Goal: Task Accomplishment & Management: Use online tool/utility

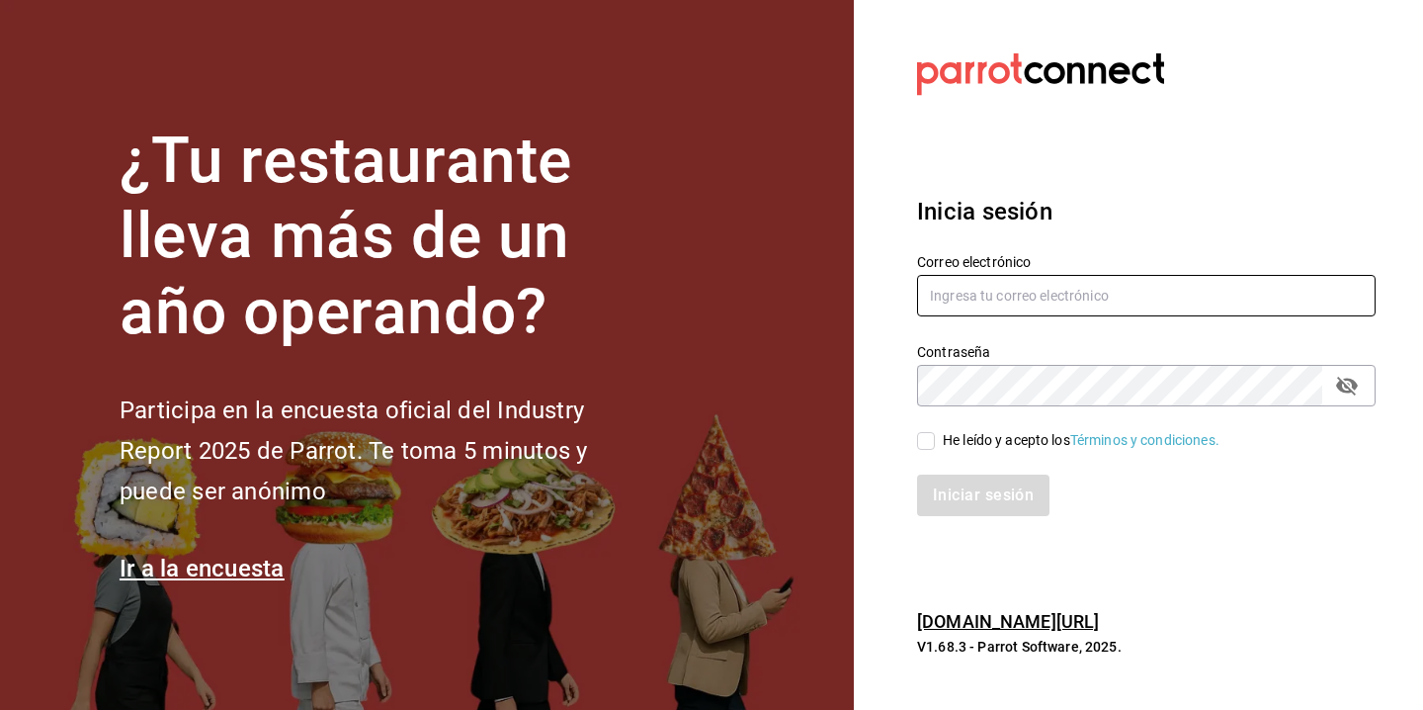
click at [977, 293] on input "text" at bounding box center [1146, 296] width 459 height 42
click at [1163, 251] on div "Correo electrónico" at bounding box center [1134, 274] width 482 height 90
click at [966, 285] on input "text" at bounding box center [1146, 296] width 459 height 42
type input "diegotorrescano21@gmail.com"
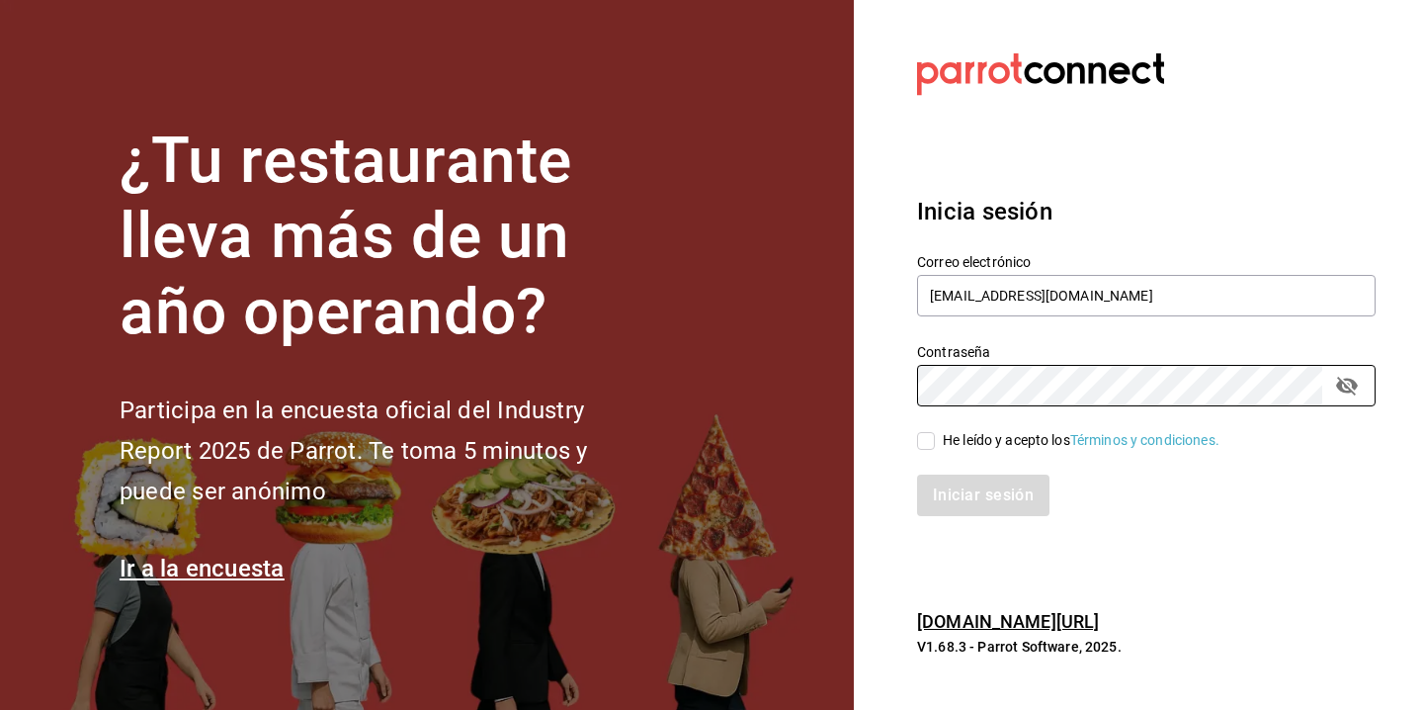
click at [925, 440] on input "He leído y acepto los Términos y condiciones." at bounding box center [926, 441] width 18 height 18
checkbox input "true"
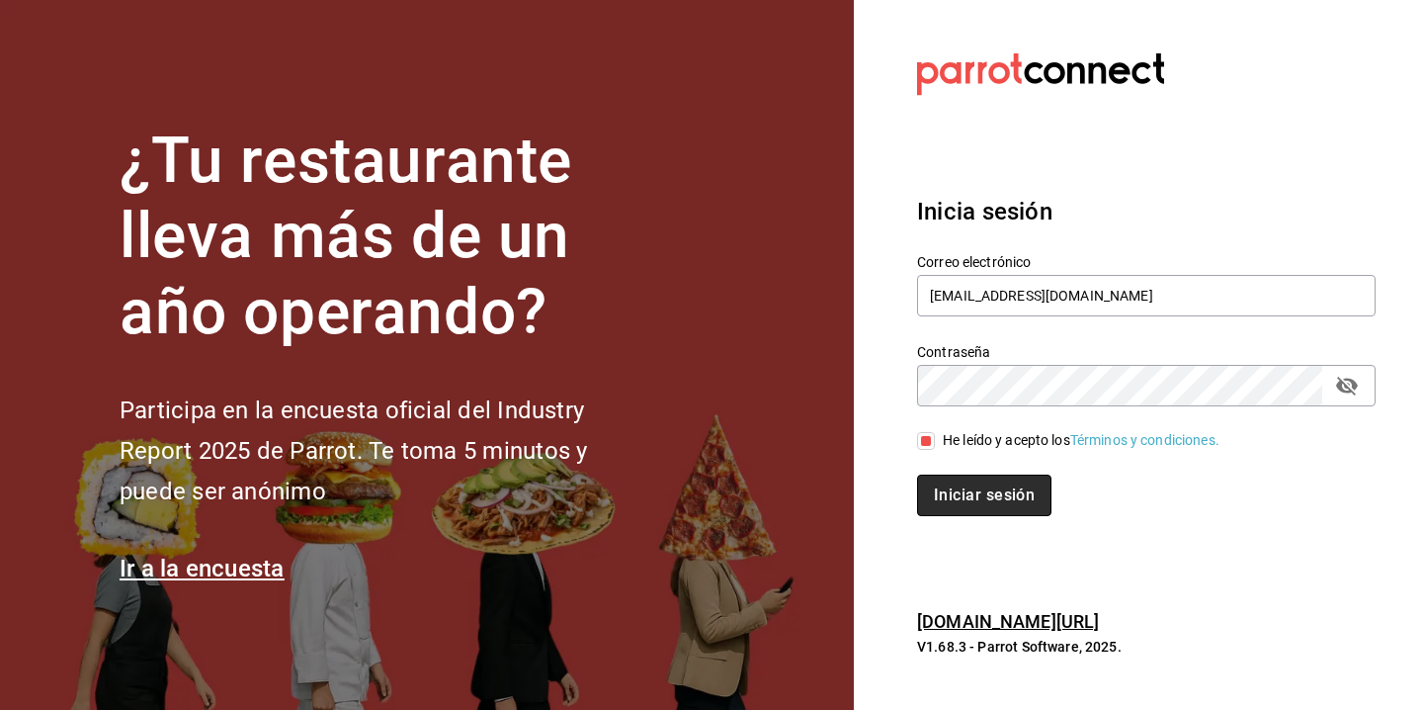
click at [931, 506] on button "Iniciar sesión" at bounding box center [984, 495] width 134 height 42
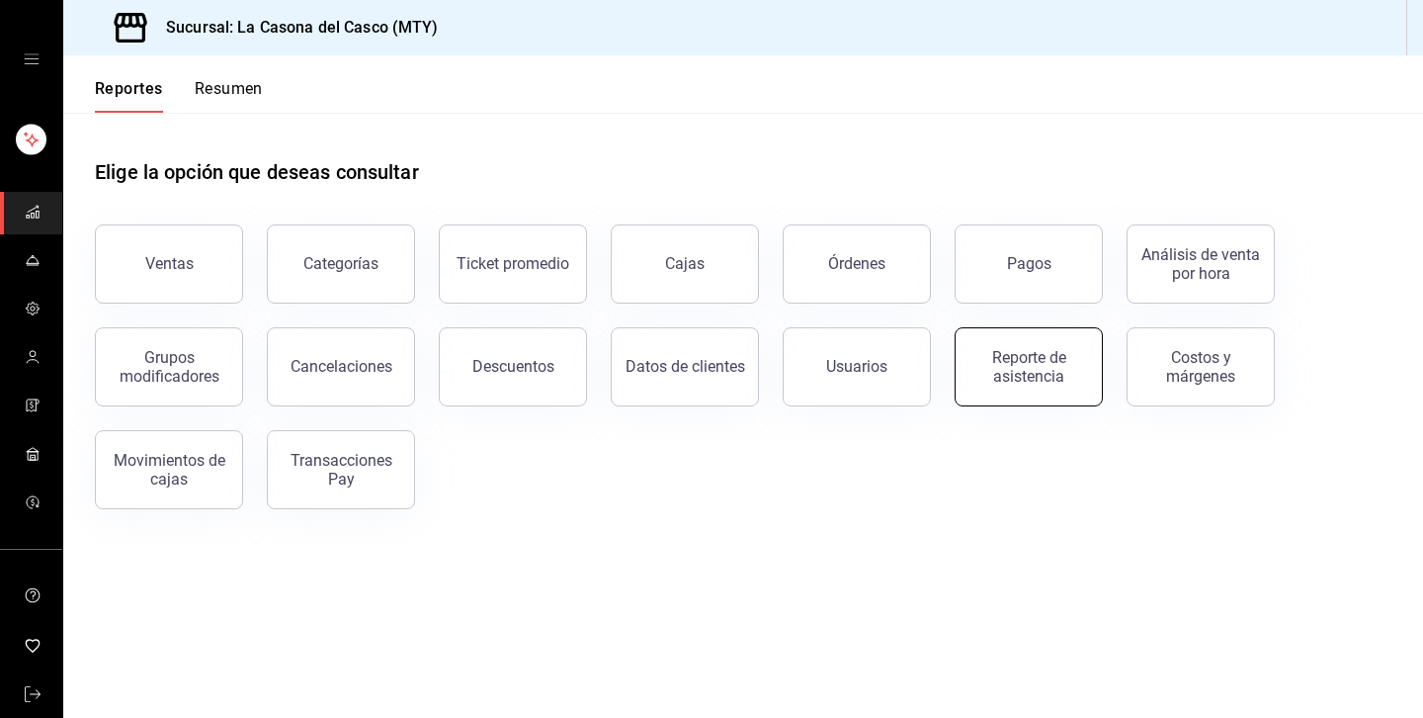
click at [1074, 369] on div "Reporte de asistencia" at bounding box center [1029, 367] width 123 height 38
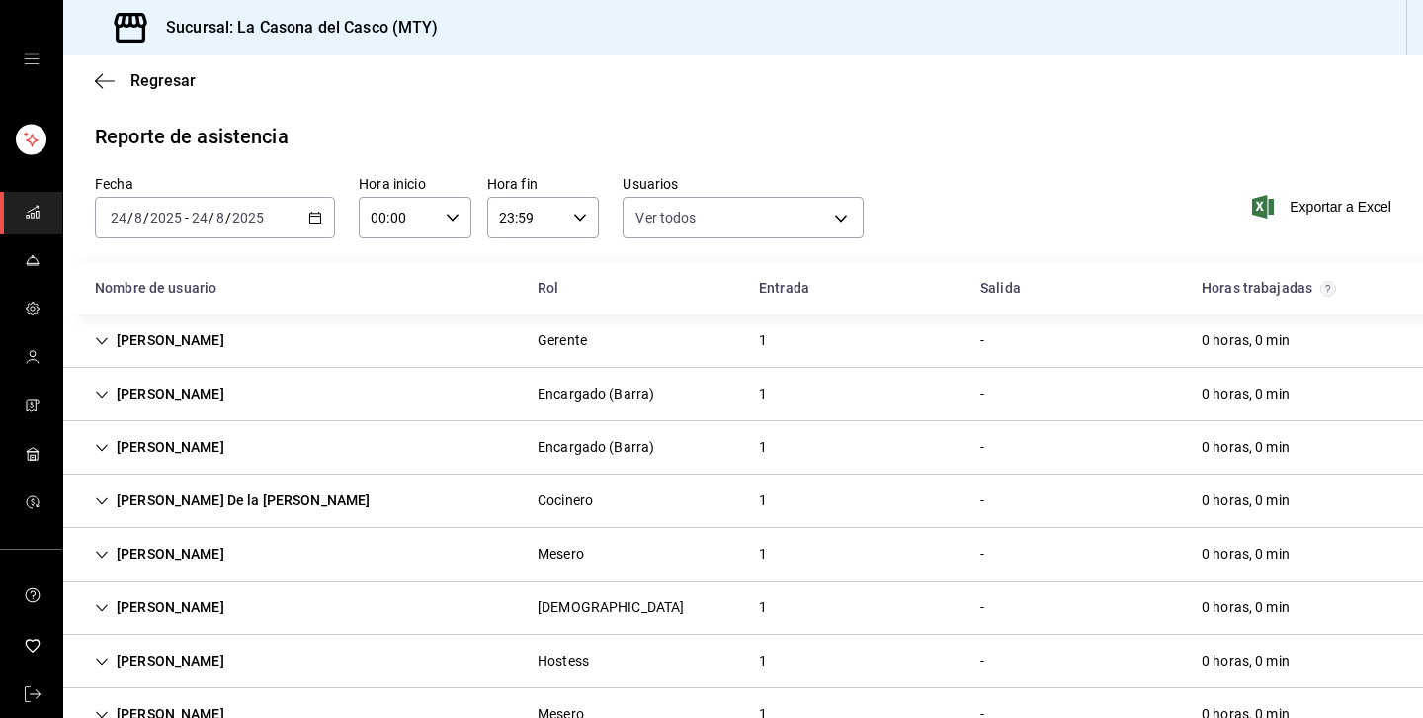
click at [253, 215] on input "2025" at bounding box center [248, 218] width 34 height 16
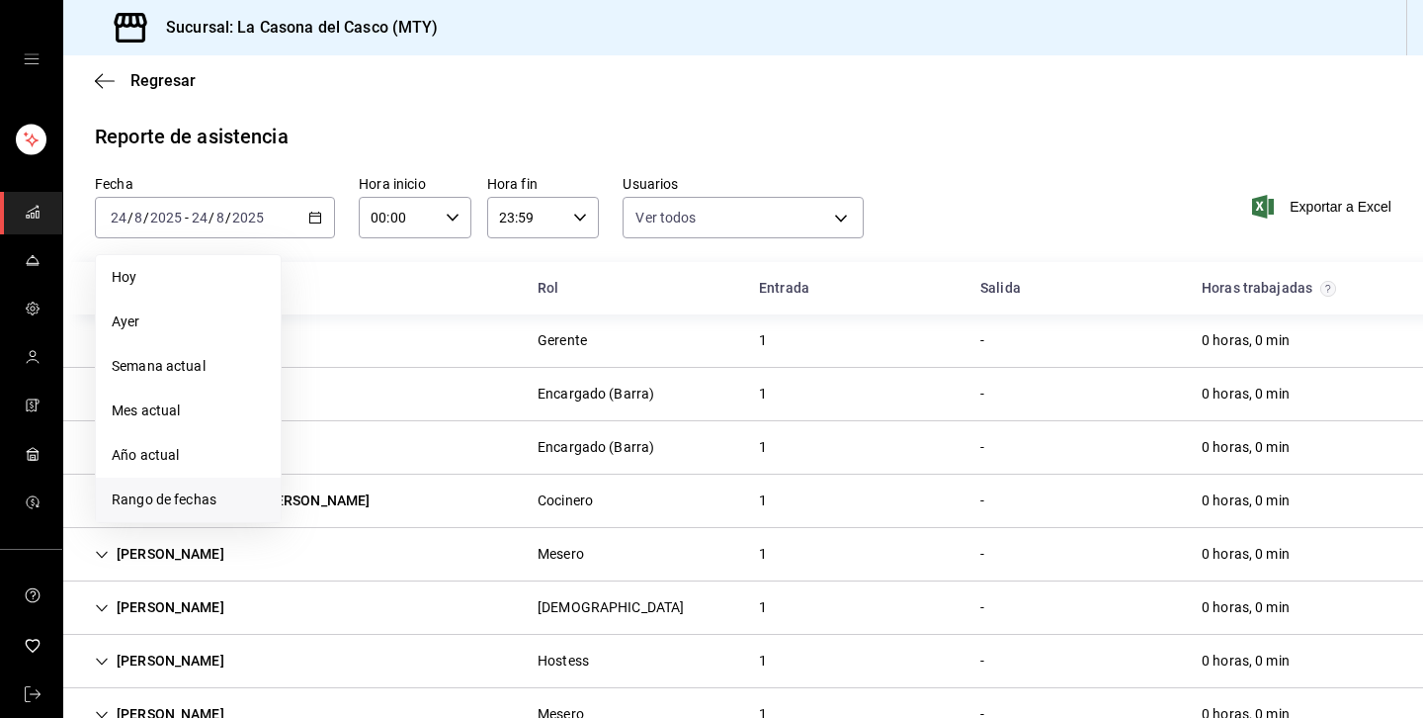
click at [173, 479] on li "Rango de fechas" at bounding box center [188, 499] width 185 height 44
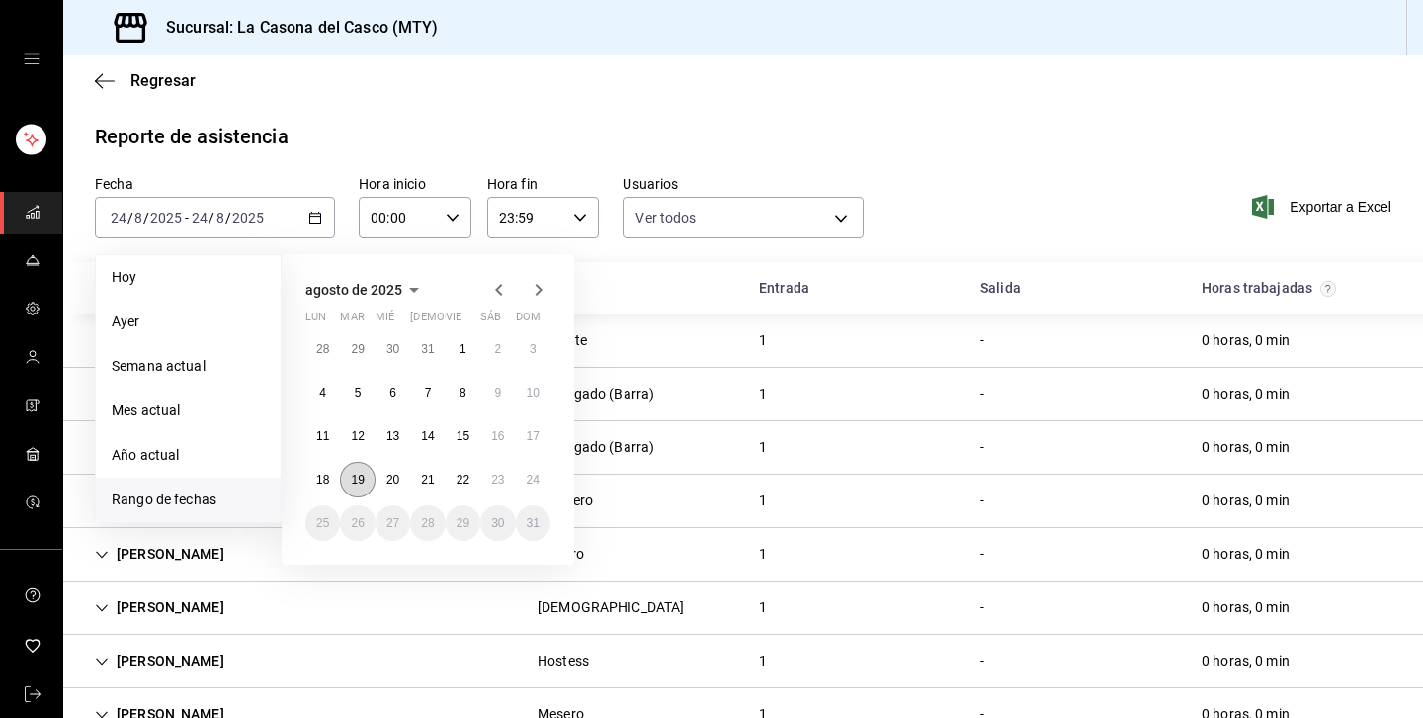
click at [356, 480] on abbr "19" at bounding box center [357, 479] width 13 height 14
click at [533, 482] on abbr "24" at bounding box center [533, 479] width 13 height 14
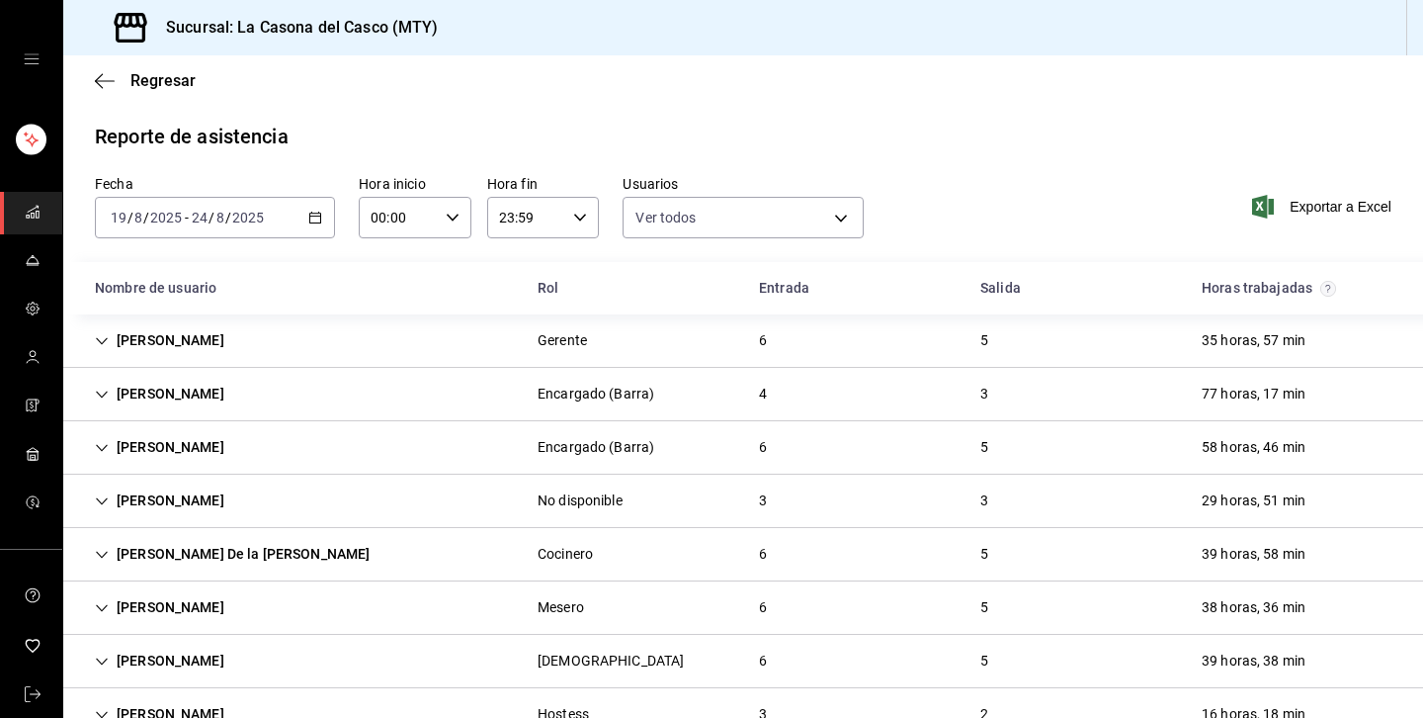
click at [207, 605] on div "[PERSON_NAME]" at bounding box center [159, 607] width 161 height 37
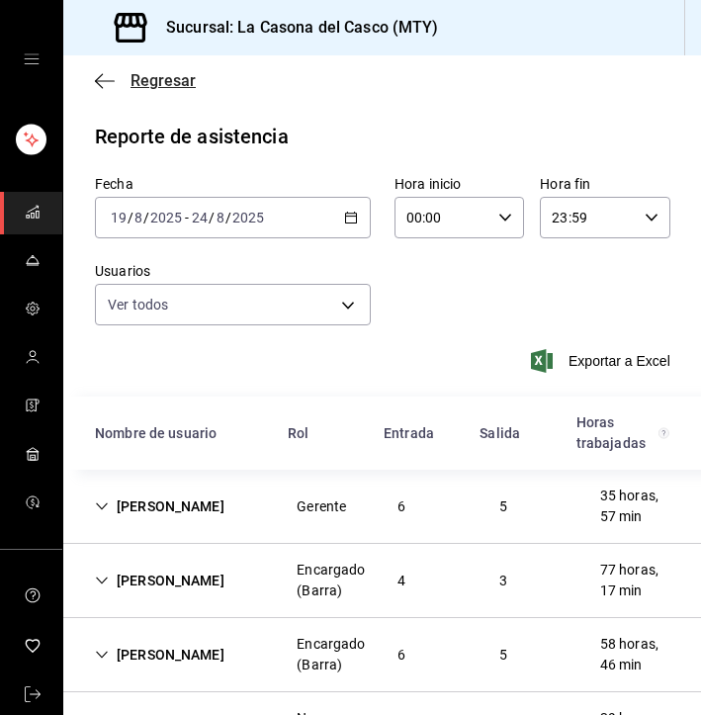
click at [109, 83] on icon "button" at bounding box center [105, 81] width 20 height 18
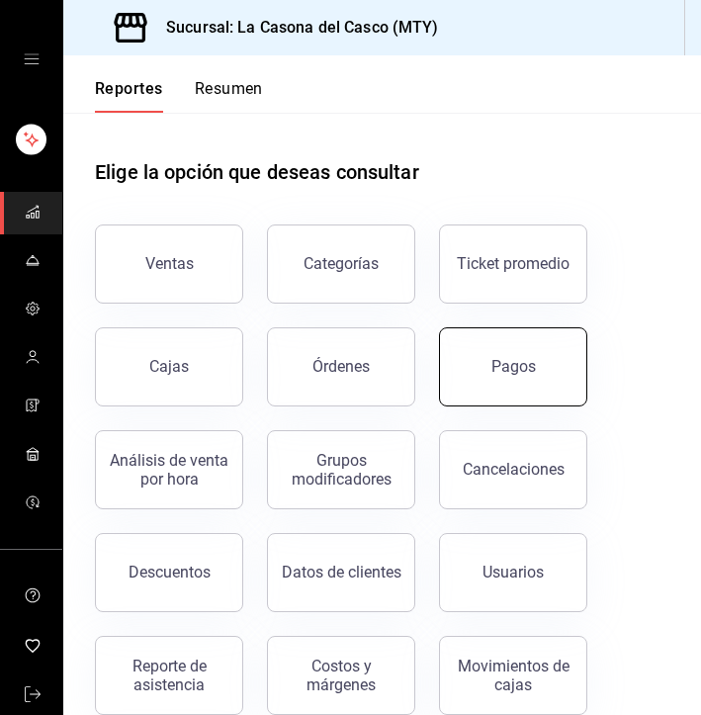
click at [539, 368] on button "Pagos" at bounding box center [513, 366] width 148 height 79
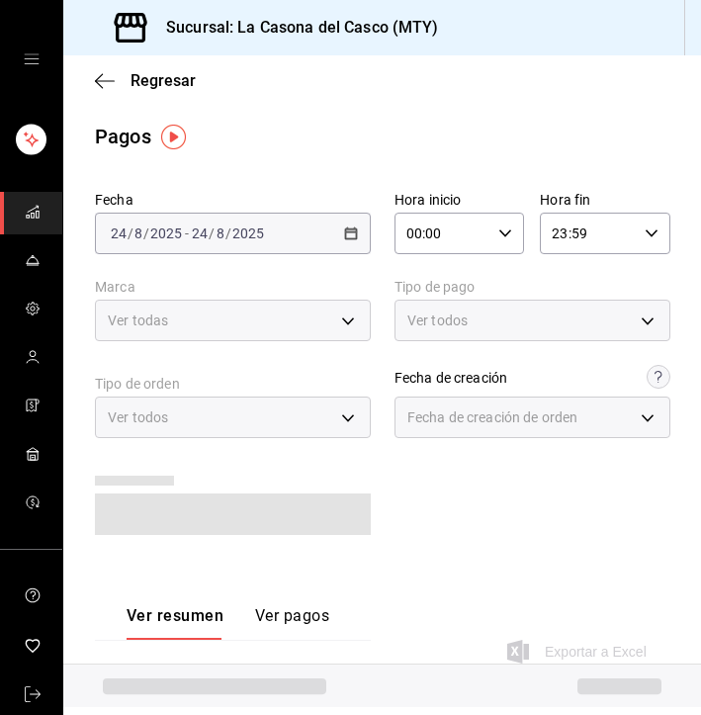
click at [251, 257] on div "Fecha [DATE] [DATE] - [DATE] [DATE] Hora inicio 00:00 Hora inicio Hora fin 23:5…" at bounding box center [382, 371] width 574 height 376
click at [261, 242] on div "[DATE] [DATE] - [DATE] [DATE]" at bounding box center [233, 233] width 276 height 42
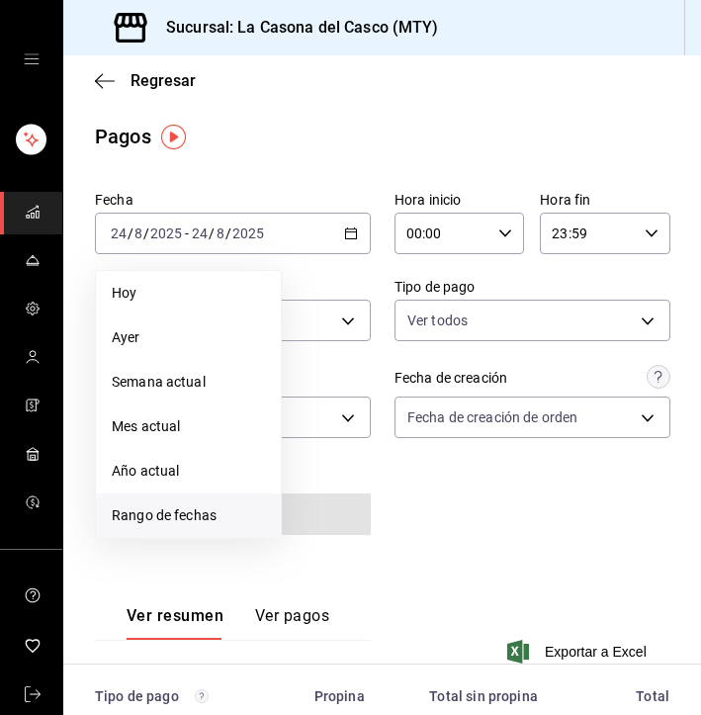
click at [217, 513] on span "Rango de fechas" at bounding box center [188, 515] width 153 height 21
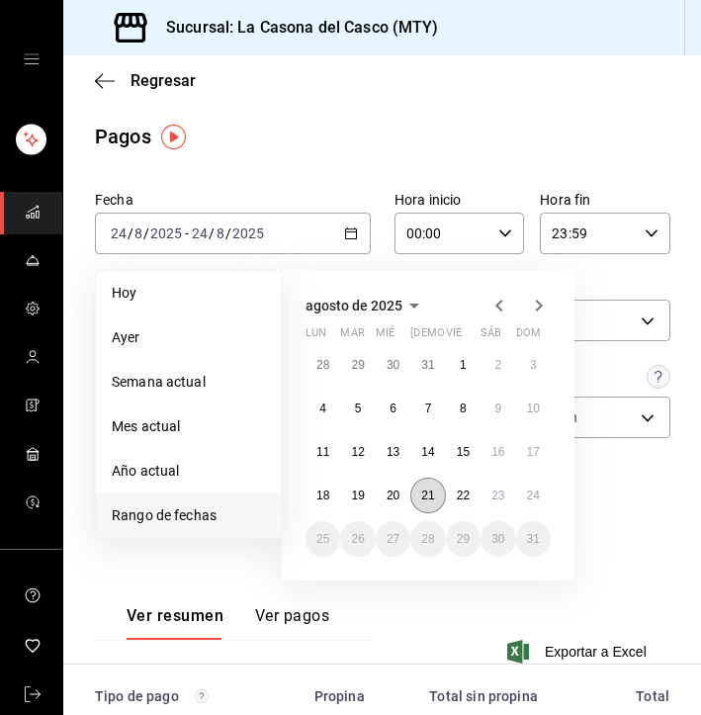
click at [411, 493] on button "21" at bounding box center [427, 495] width 35 height 36
click at [415, 493] on button "21" at bounding box center [427, 495] width 35 height 36
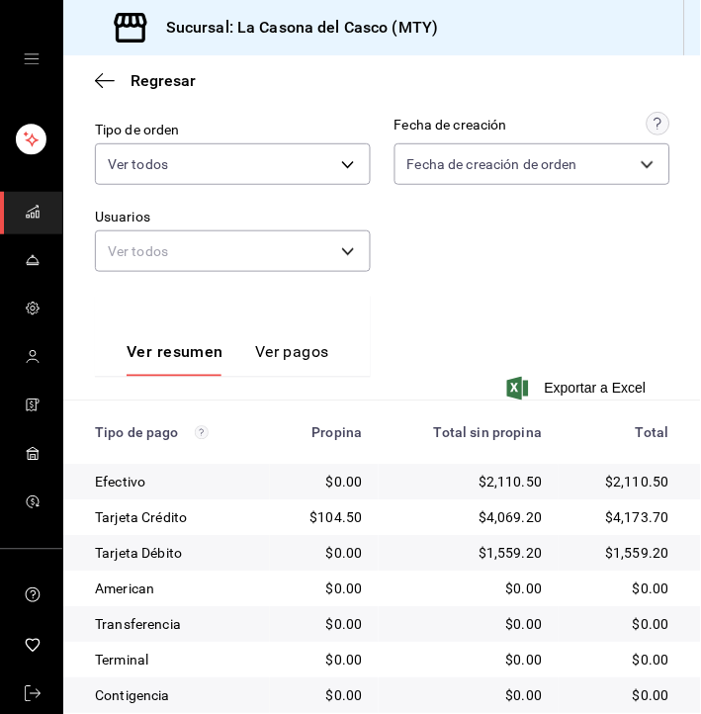
scroll to position [255, 0]
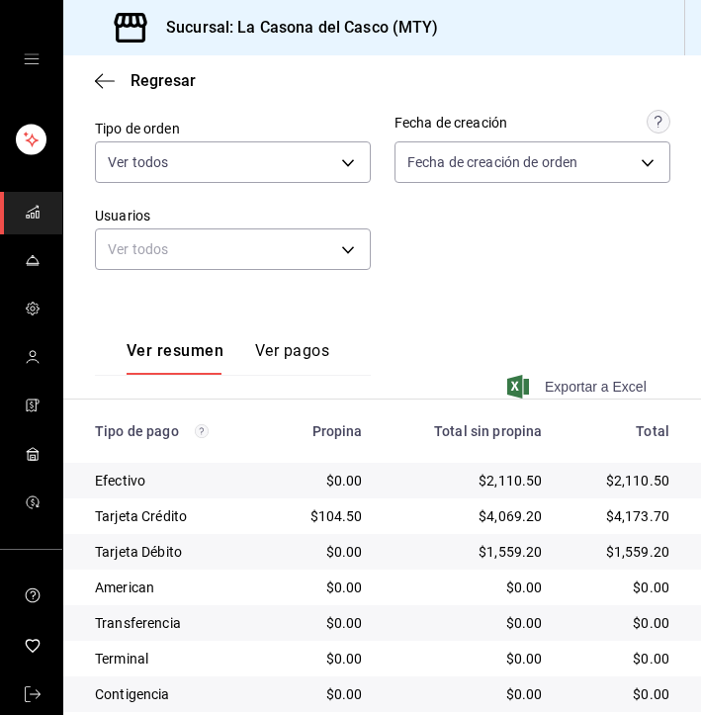
click at [612, 390] on span "Exportar a Excel" at bounding box center [578, 387] width 135 height 24
click at [116, 87] on span "Regresar" at bounding box center [145, 80] width 101 height 19
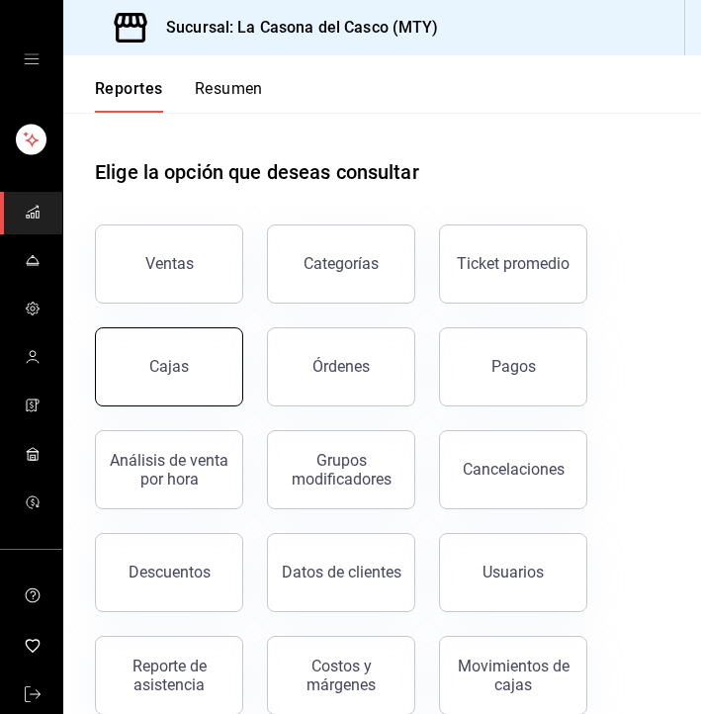
click at [184, 377] on button "Cajas" at bounding box center [169, 366] width 148 height 79
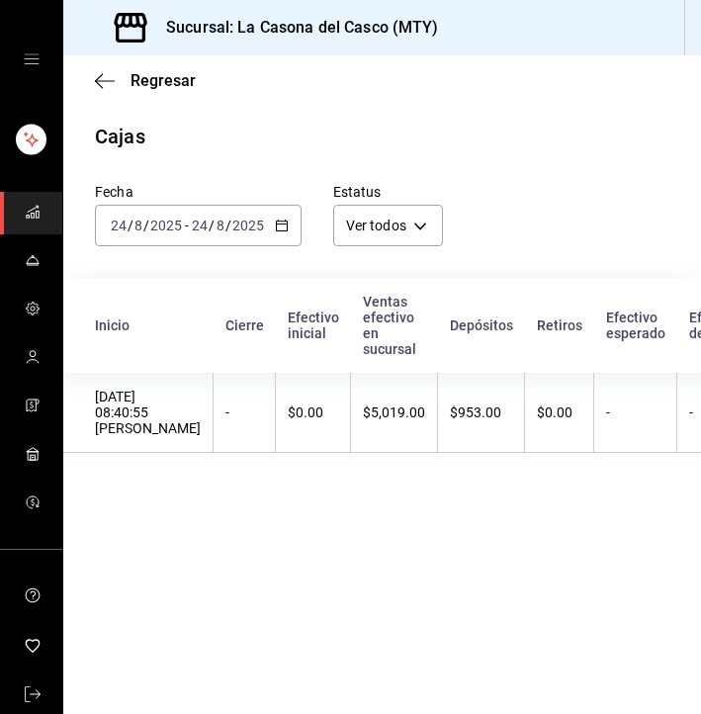
click at [204, 230] on input "24" at bounding box center [200, 225] width 18 height 16
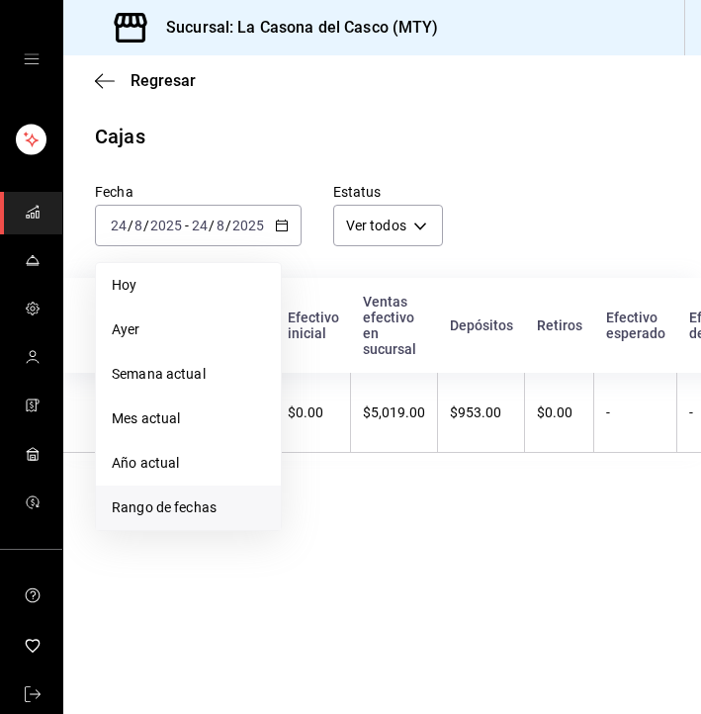
click at [172, 498] on span "Rango de fechas" at bounding box center [188, 507] width 153 height 21
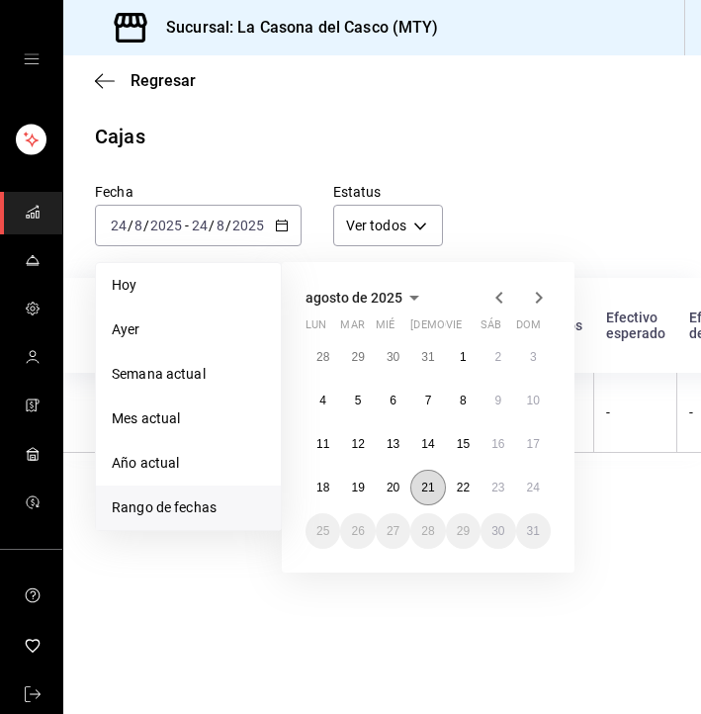
click at [415, 492] on button "21" at bounding box center [427, 487] width 35 height 36
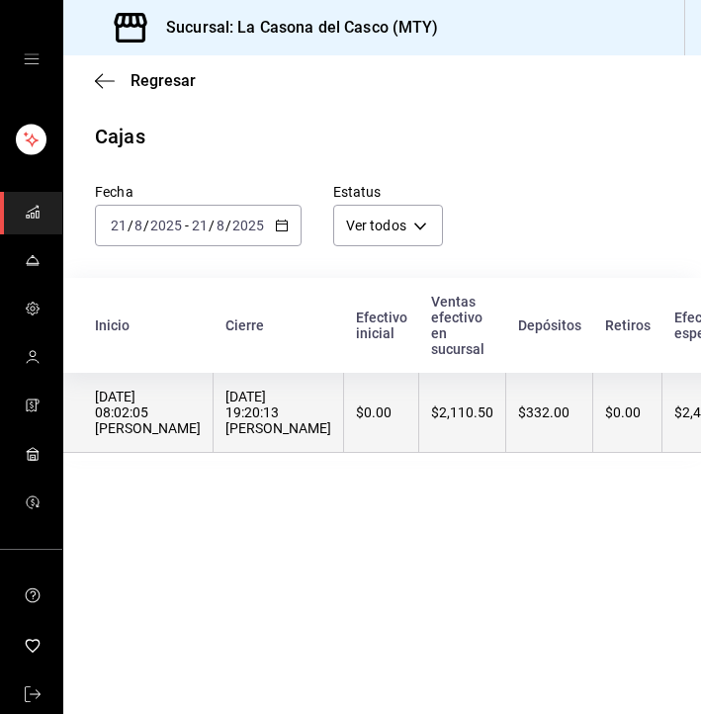
click at [212, 412] on th "[DATE] 08:02:05 [PERSON_NAME]" at bounding box center [138, 413] width 150 height 80
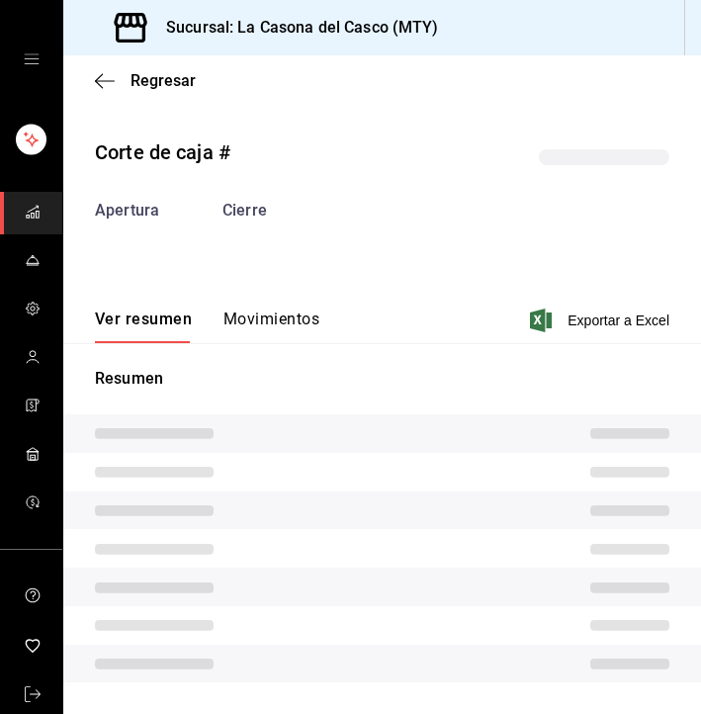
click at [266, 340] on button "Movimientos" at bounding box center [271, 326] width 96 height 34
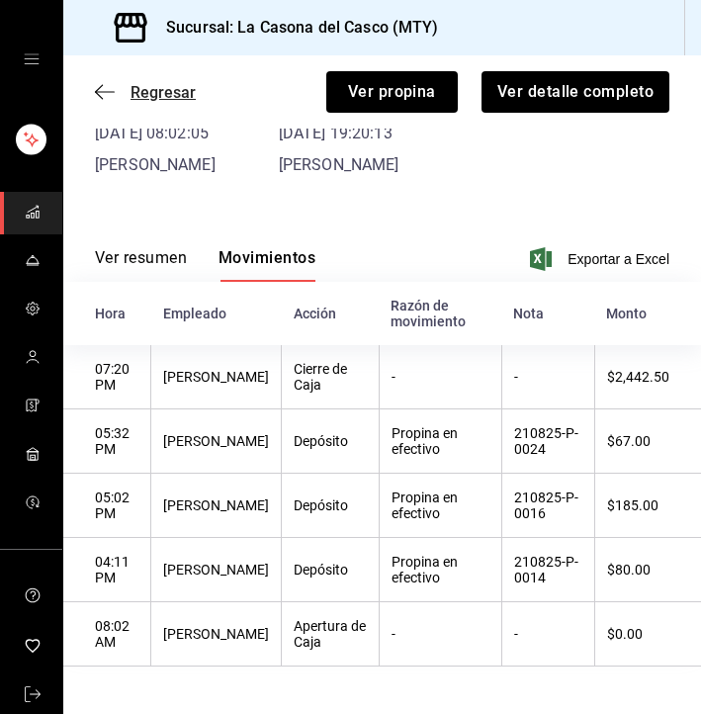
click at [108, 90] on icon "button" at bounding box center [105, 92] width 20 height 18
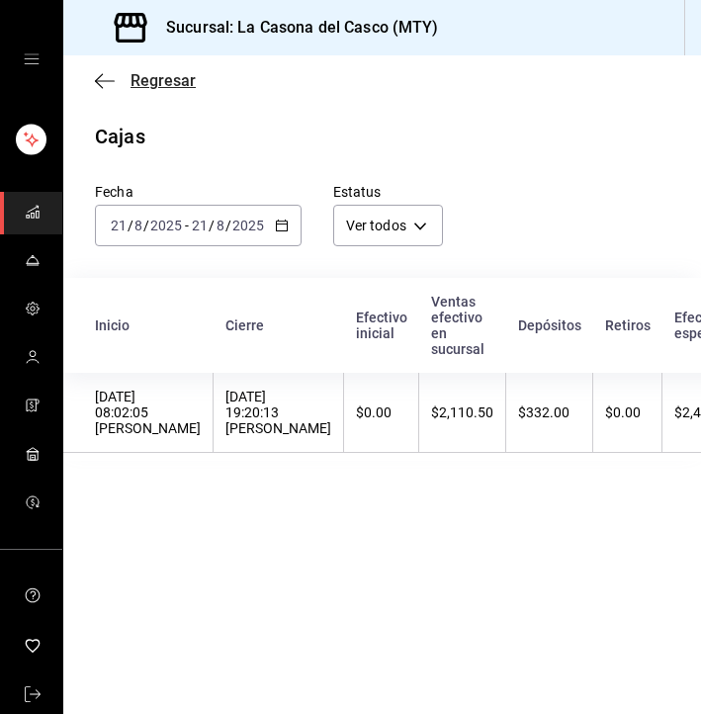
click at [104, 77] on icon "button" at bounding box center [105, 81] width 20 height 18
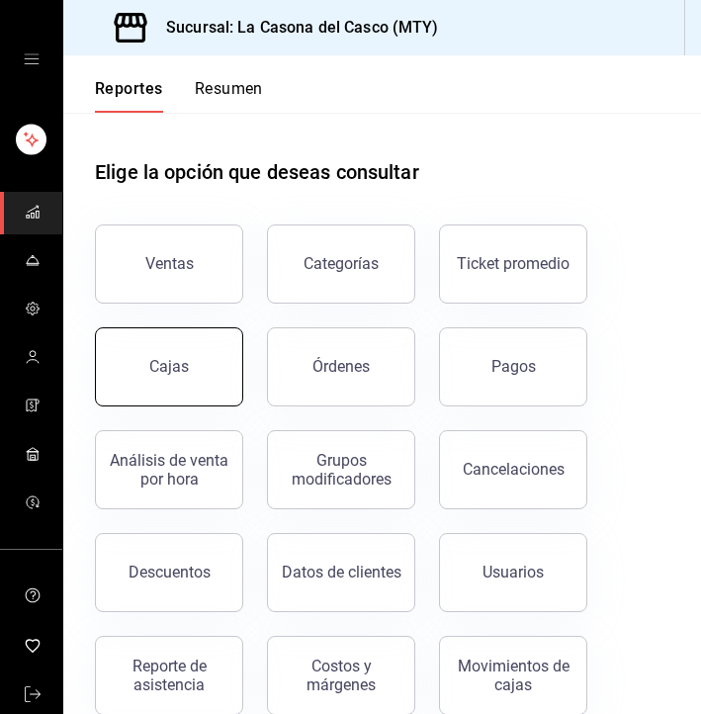
click at [182, 348] on button "Cajas" at bounding box center [169, 366] width 148 height 79
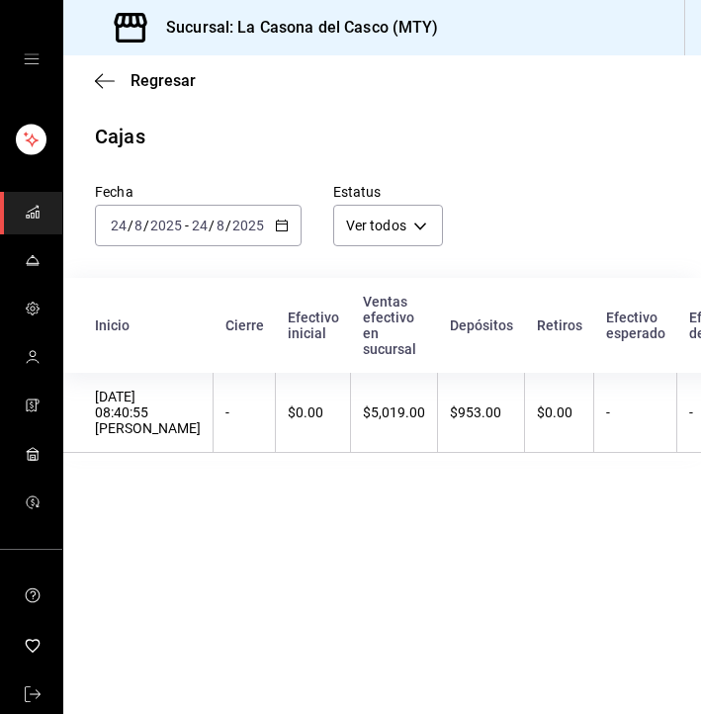
click at [201, 222] on input "24" at bounding box center [200, 225] width 18 height 16
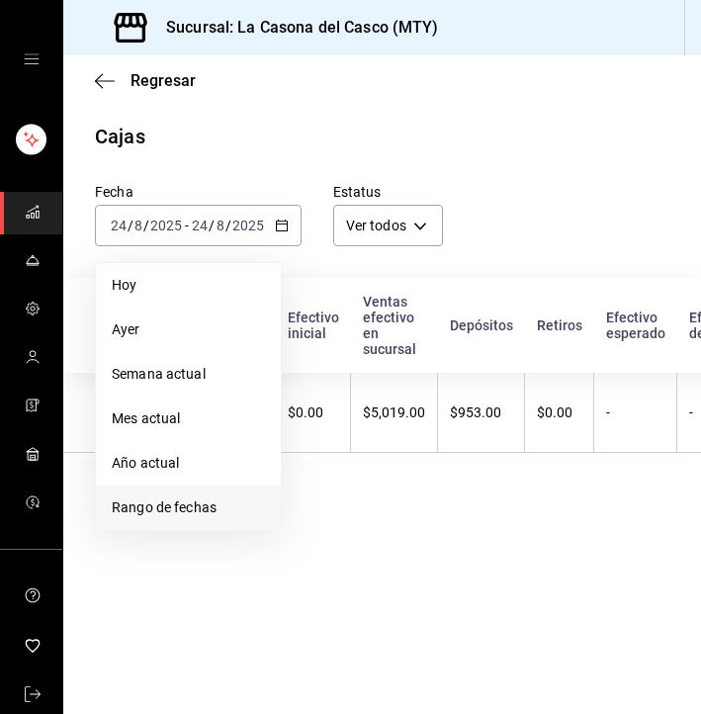
click at [164, 502] on span "Rango de fechas" at bounding box center [188, 507] width 153 height 21
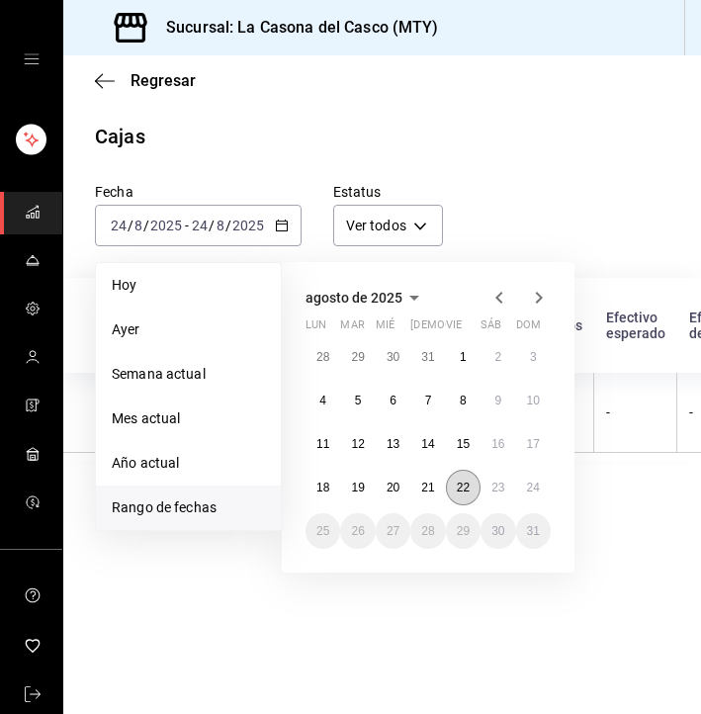
click at [454, 491] on button "22" at bounding box center [463, 487] width 35 height 36
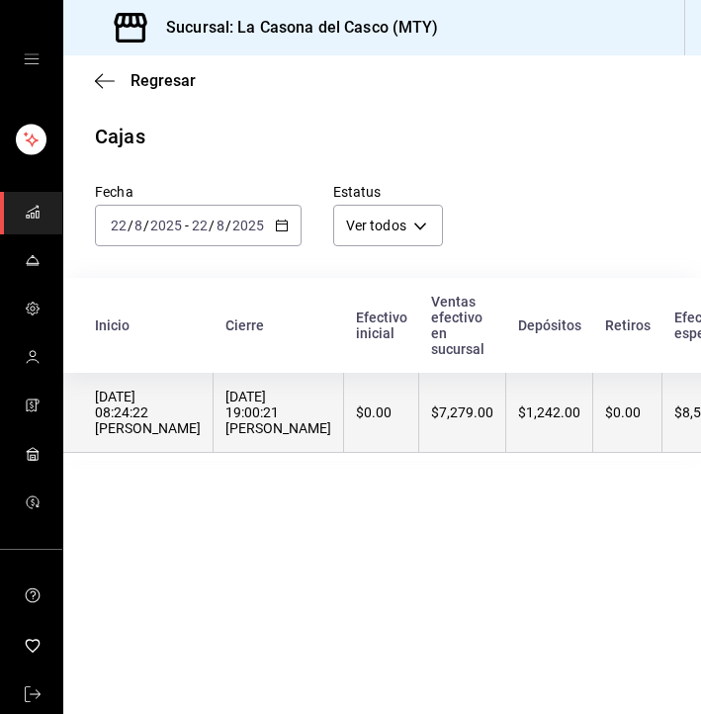
click at [201, 397] on div "[DATE] 08:24:22 [PERSON_NAME]" at bounding box center [148, 411] width 106 height 47
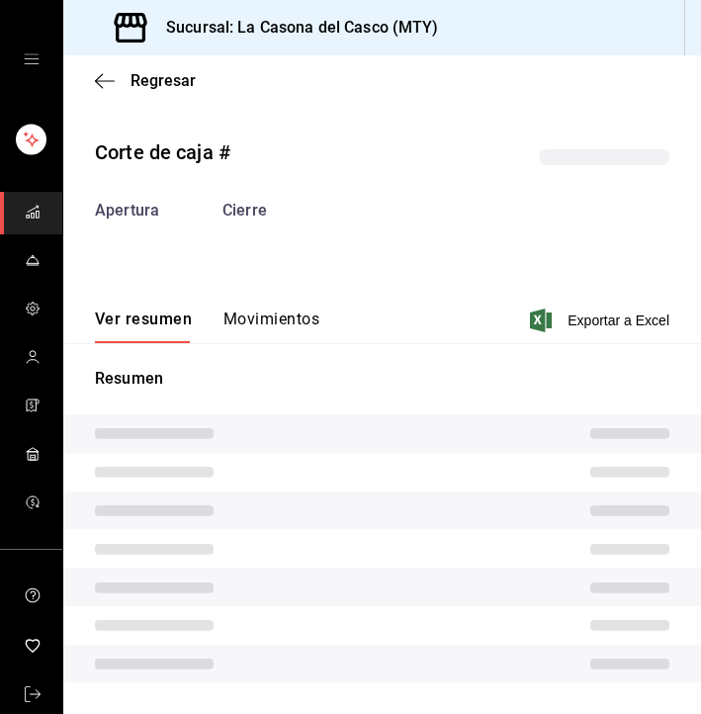
click at [275, 314] on button "Movimientos" at bounding box center [271, 326] width 96 height 34
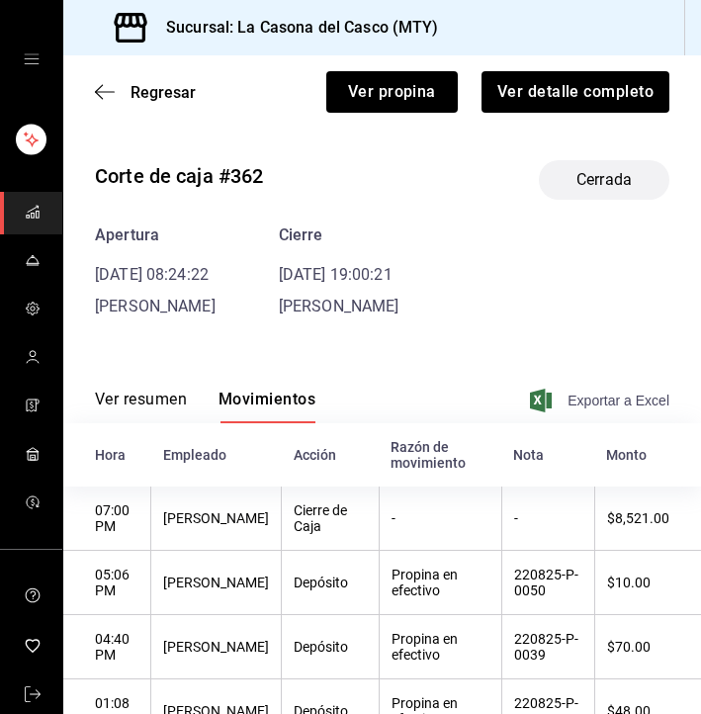
click at [576, 395] on span "Exportar a Excel" at bounding box center [601, 400] width 135 height 24
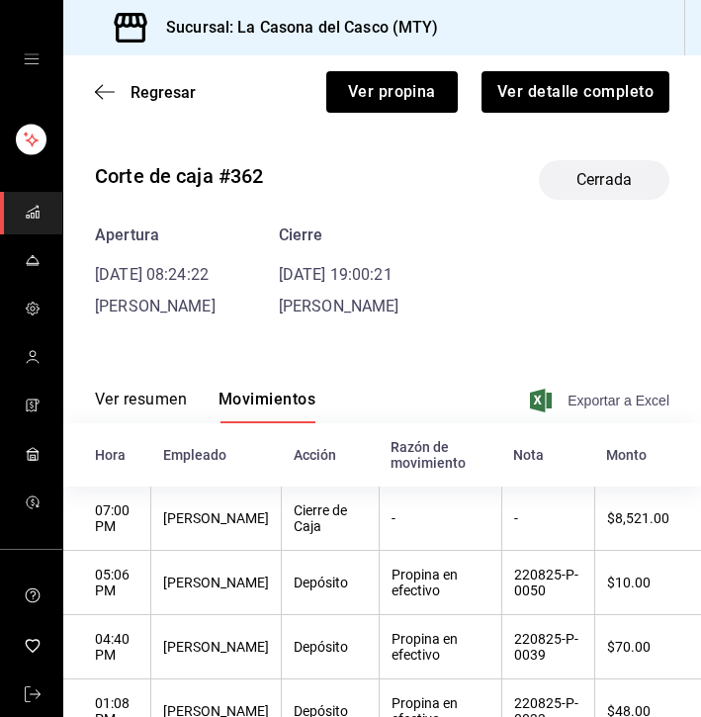
click at [621, 398] on span "Exportar a Excel" at bounding box center [601, 400] width 135 height 24
click at [101, 93] on icon "button" at bounding box center [105, 92] width 20 height 18
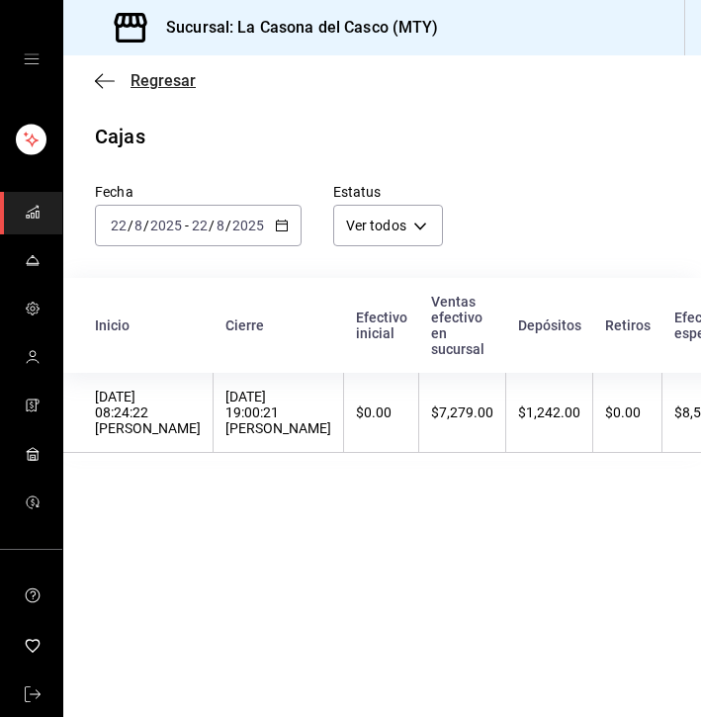
click at [104, 81] on icon "button" at bounding box center [105, 80] width 20 height 1
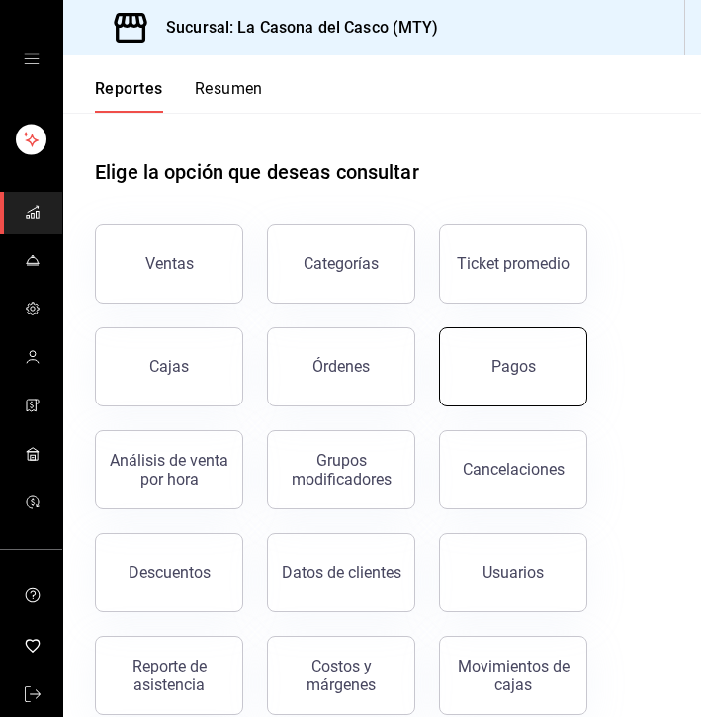
click at [500, 390] on button "Pagos" at bounding box center [513, 366] width 148 height 79
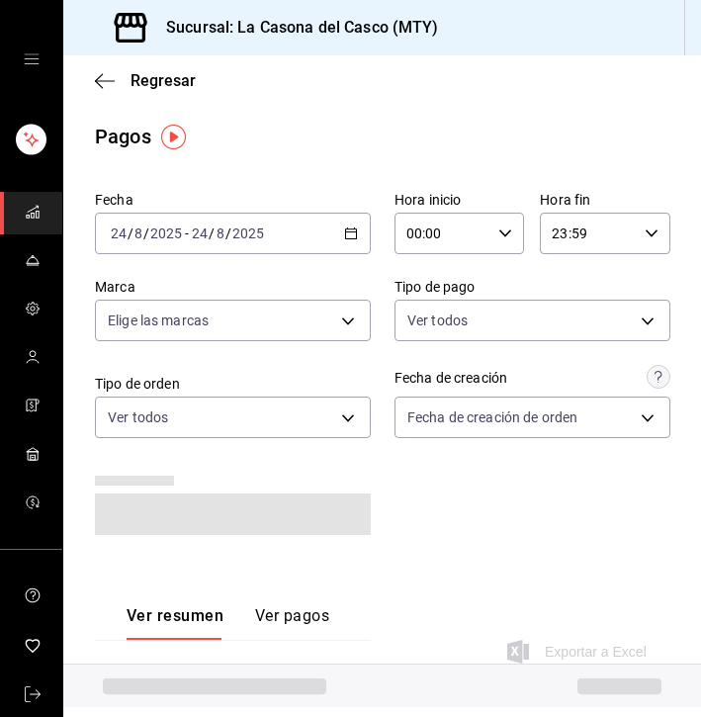
click at [236, 227] on input "2025" at bounding box center [248, 233] width 34 height 16
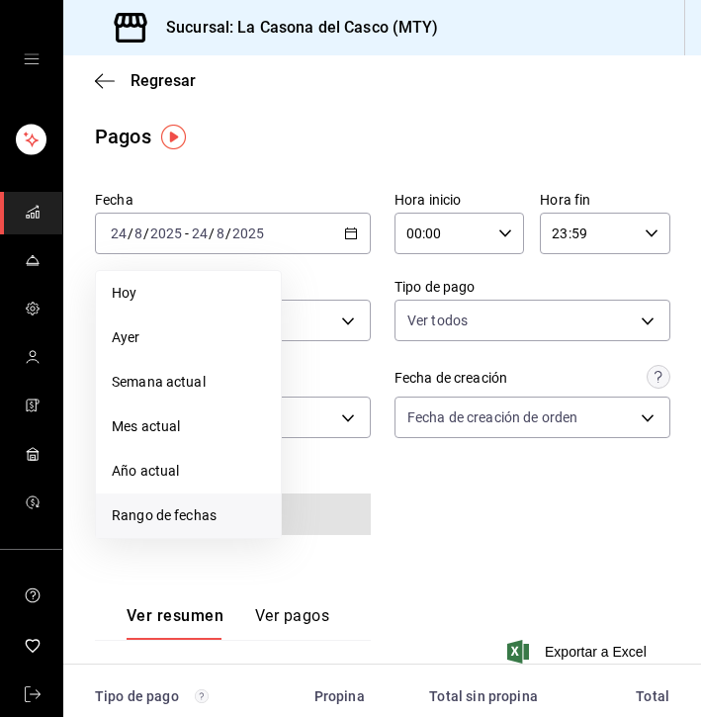
click at [176, 506] on span "Rango de fechas" at bounding box center [188, 515] width 153 height 21
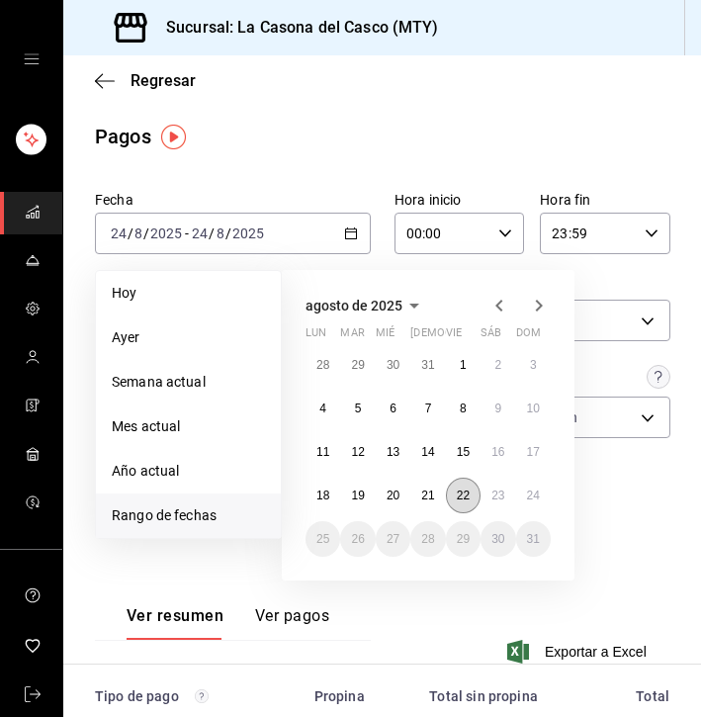
click at [463, 494] on abbr "22" at bounding box center [463, 495] width 13 height 14
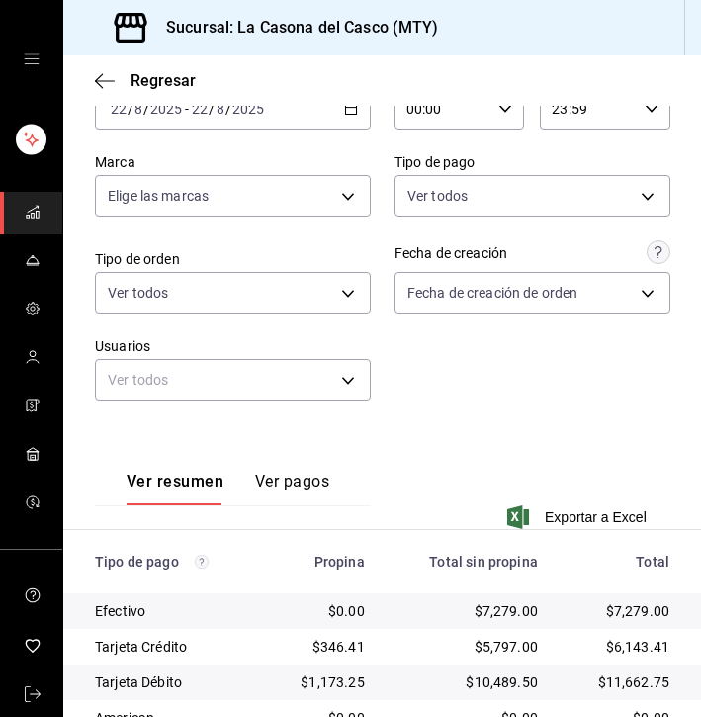
scroll to position [127, 0]
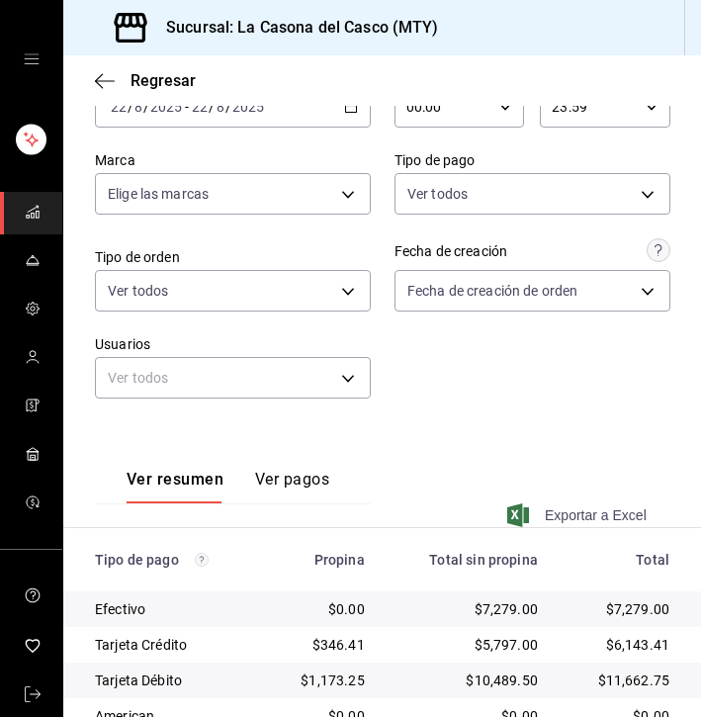
click at [586, 521] on span "Exportar a Excel" at bounding box center [578, 515] width 135 height 24
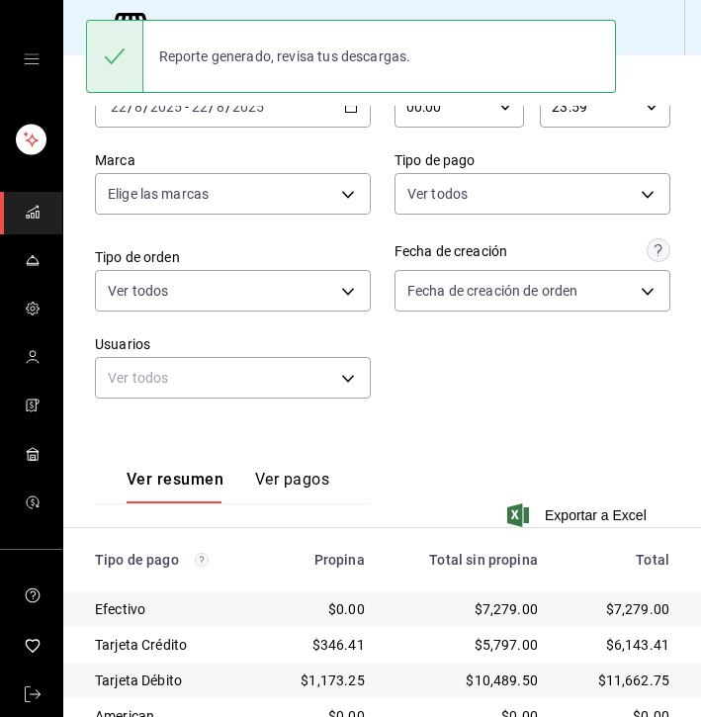
scroll to position [0, 0]
click at [74, 94] on div "Regresar" at bounding box center [381, 80] width 637 height 50
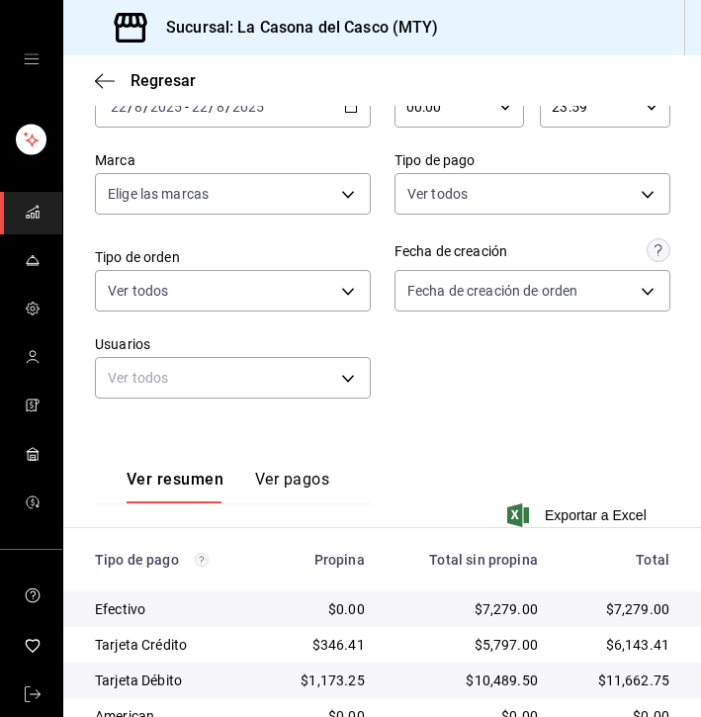
click at [106, 67] on div "Regresar" at bounding box center [381, 80] width 637 height 50
click at [102, 69] on div "Regresar" at bounding box center [381, 80] width 637 height 50
click at [93, 73] on div "Regresar" at bounding box center [381, 80] width 637 height 50
click at [103, 73] on icon "button" at bounding box center [105, 81] width 20 height 18
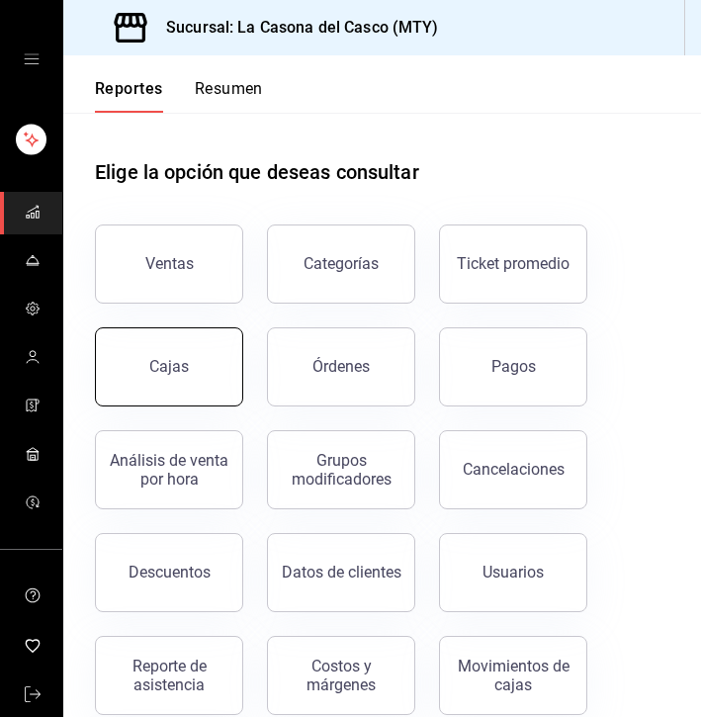
click at [219, 359] on button "Cajas" at bounding box center [169, 366] width 148 height 79
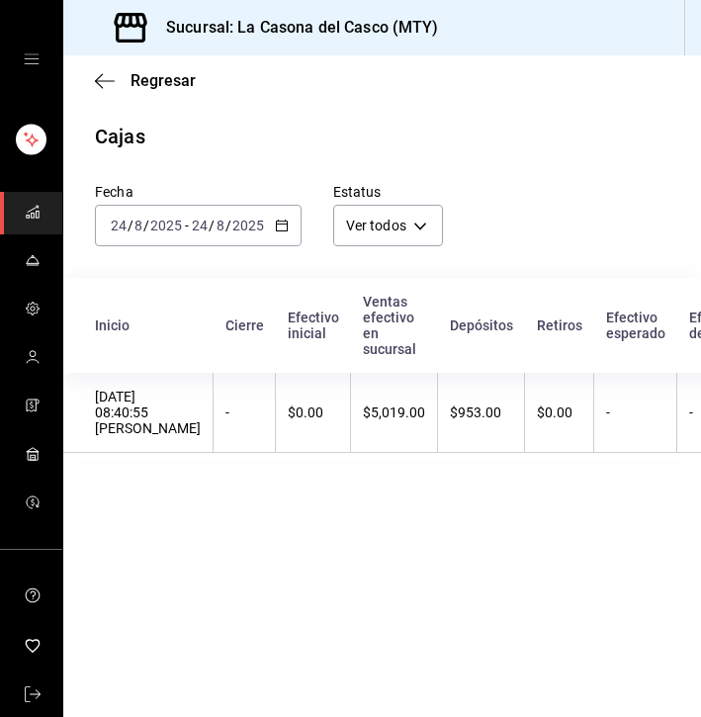
click at [234, 233] on div "[DATE] [DATE] - [DATE] [DATE]" at bounding box center [198, 226] width 207 height 42
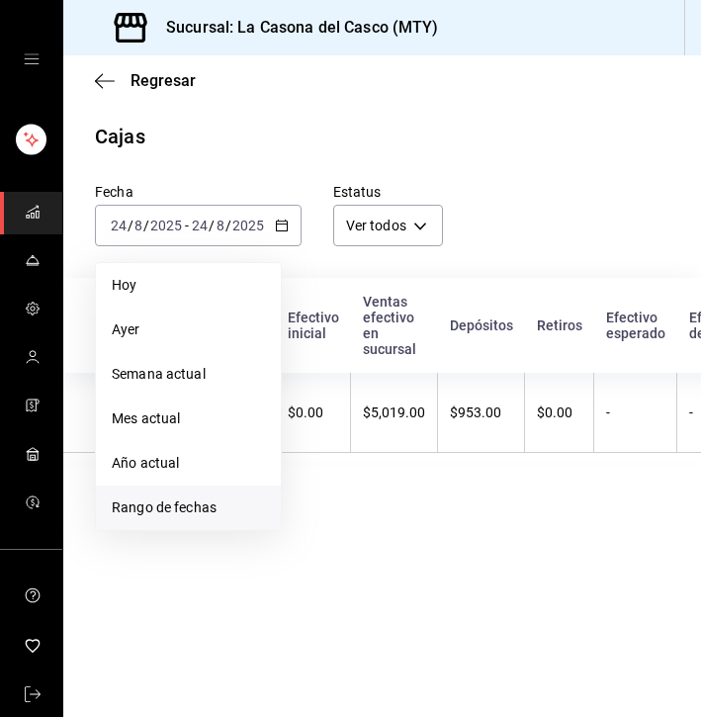
click at [167, 515] on span "Rango de fechas" at bounding box center [188, 507] width 153 height 21
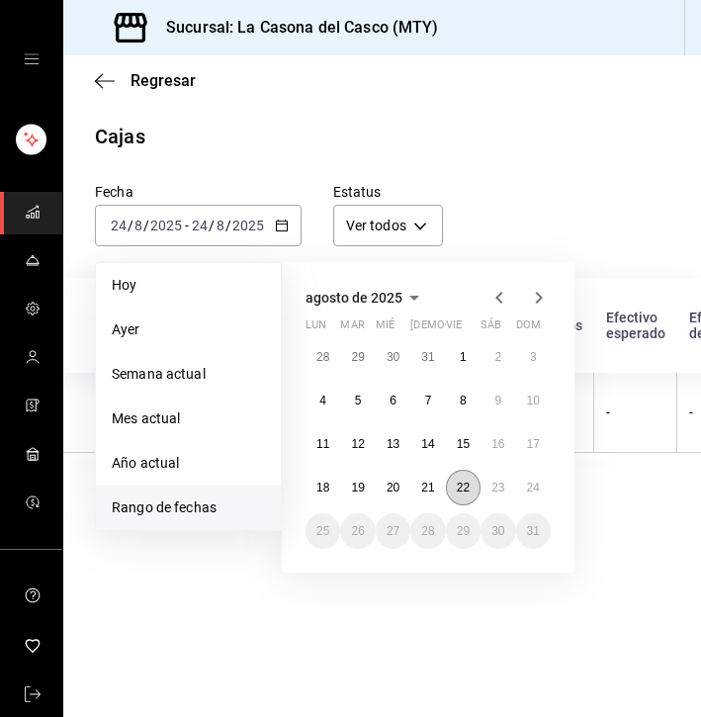
click at [467, 491] on abbr "22" at bounding box center [463, 487] width 13 height 14
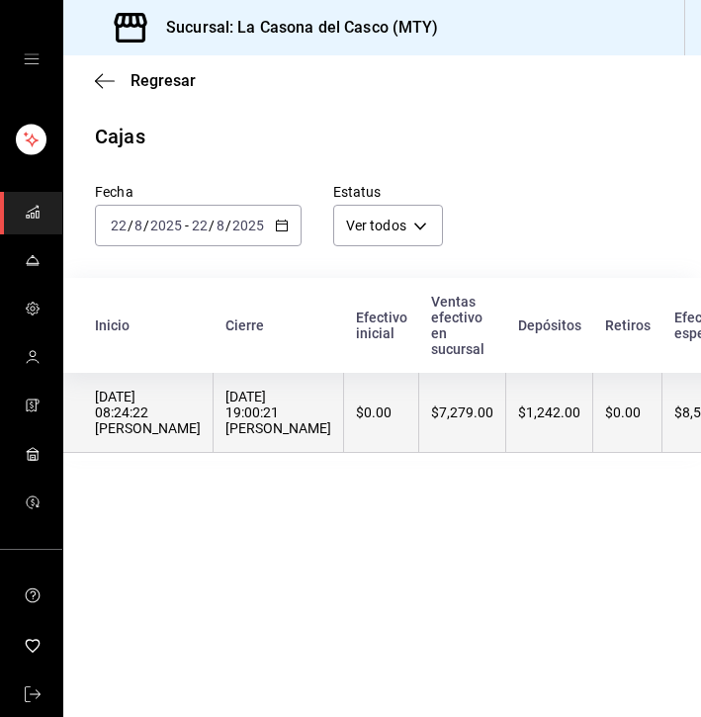
click at [331, 407] on div "[DATE] 19:00:21 [PERSON_NAME]" at bounding box center [278, 411] width 106 height 47
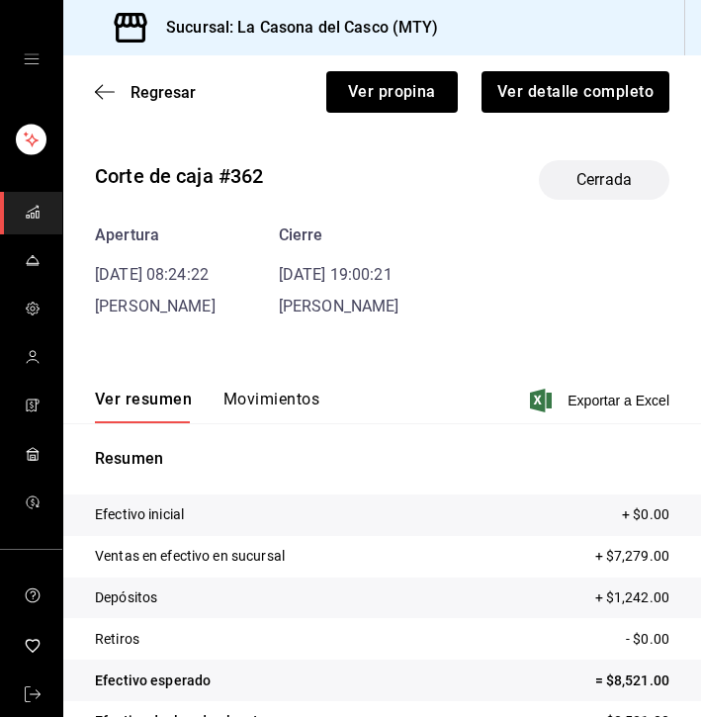
click at [244, 398] on button "Movimientos" at bounding box center [271, 406] width 96 height 34
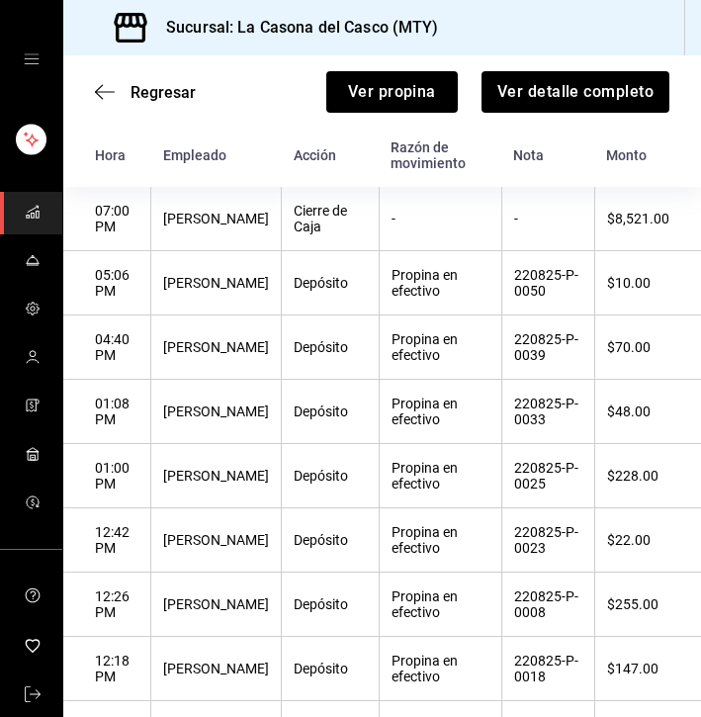
scroll to position [281, 0]
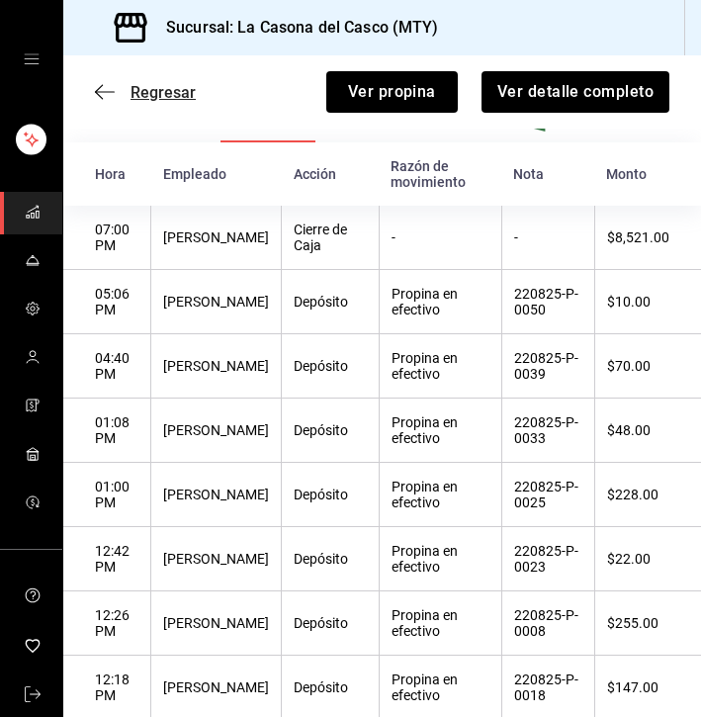
click at [109, 98] on icon "button" at bounding box center [105, 92] width 20 height 18
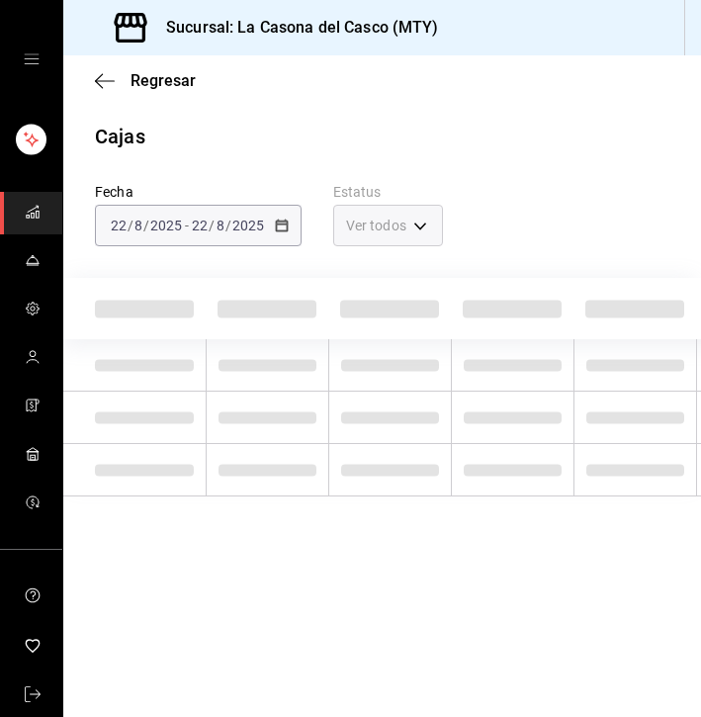
click at [109, 98] on div "Regresar" at bounding box center [381, 80] width 637 height 50
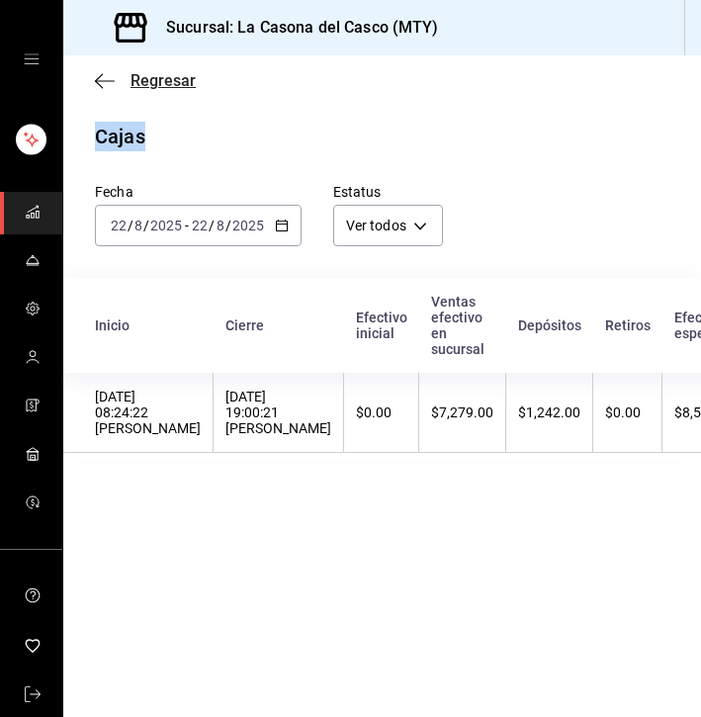
click at [100, 75] on icon "button" at bounding box center [105, 81] width 20 height 18
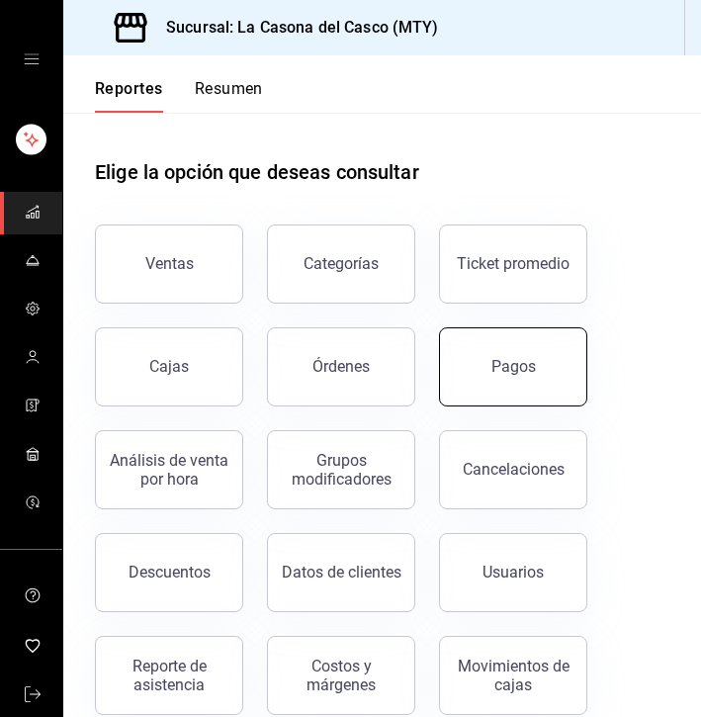
click at [510, 367] on div "Pagos" at bounding box center [513, 366] width 44 height 19
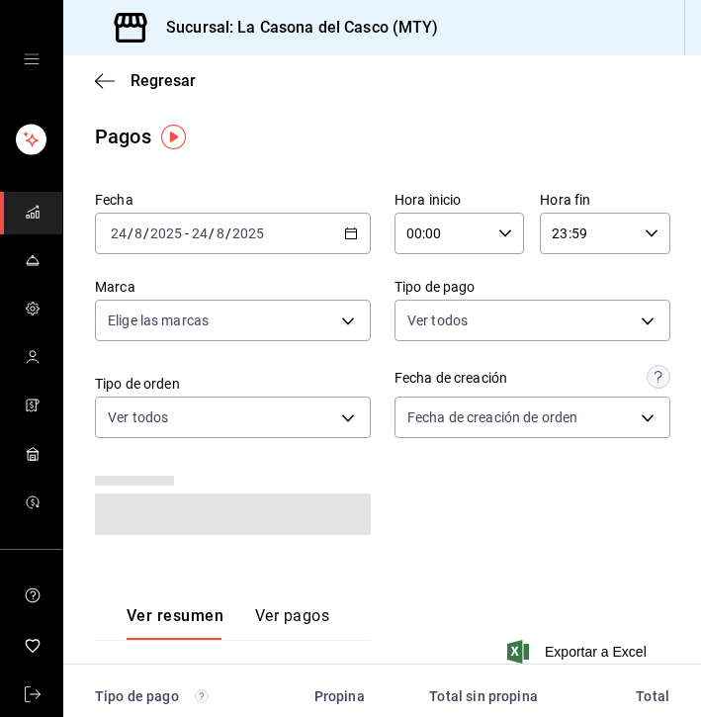
click at [212, 229] on span "/" at bounding box center [212, 233] width 6 height 16
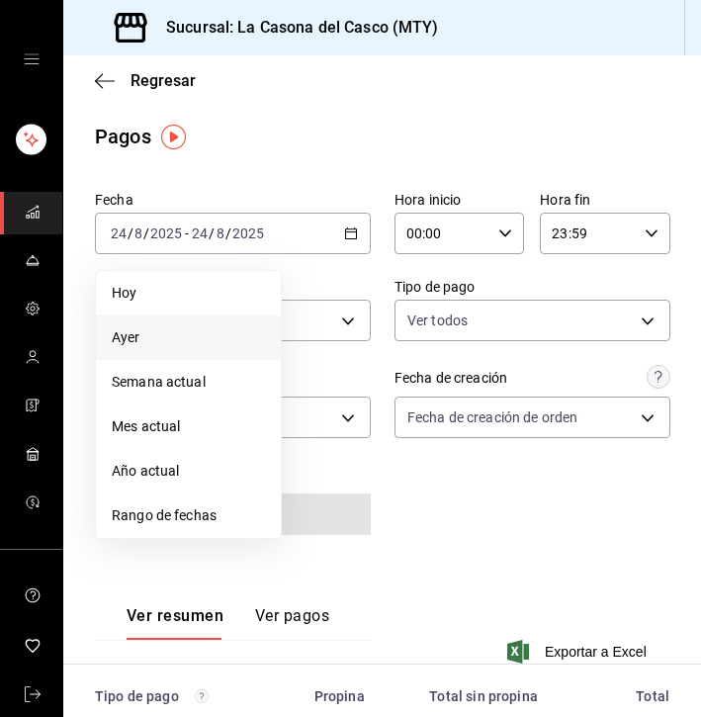
click at [133, 333] on span "Ayer" at bounding box center [188, 337] width 153 height 21
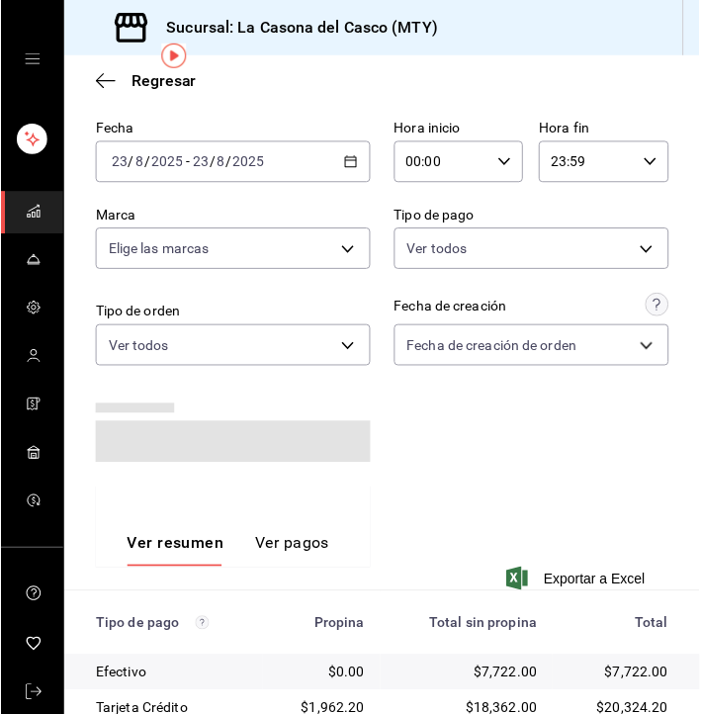
scroll to position [84, 0]
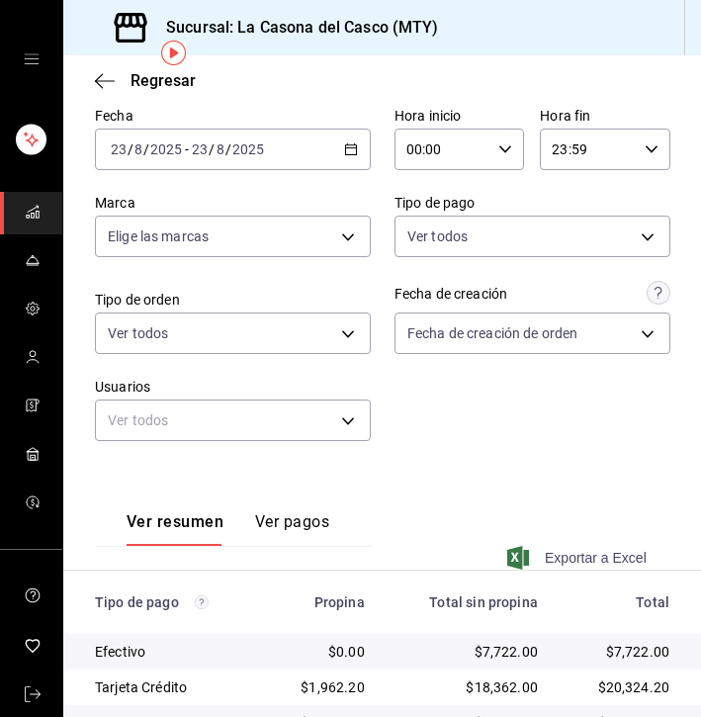
click at [570, 559] on span "Exportar a Excel" at bounding box center [578, 558] width 135 height 24
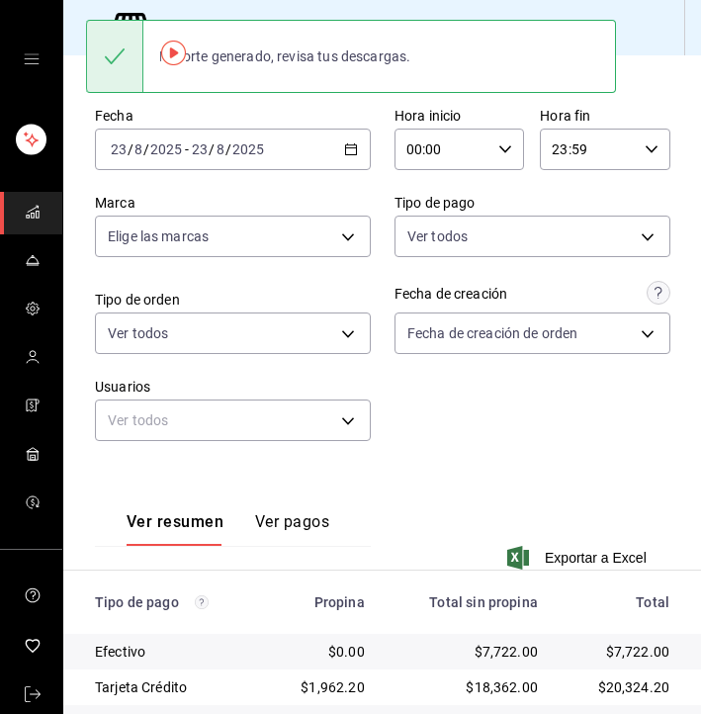
click at [97, 70] on div at bounding box center [114, 56] width 57 height 71
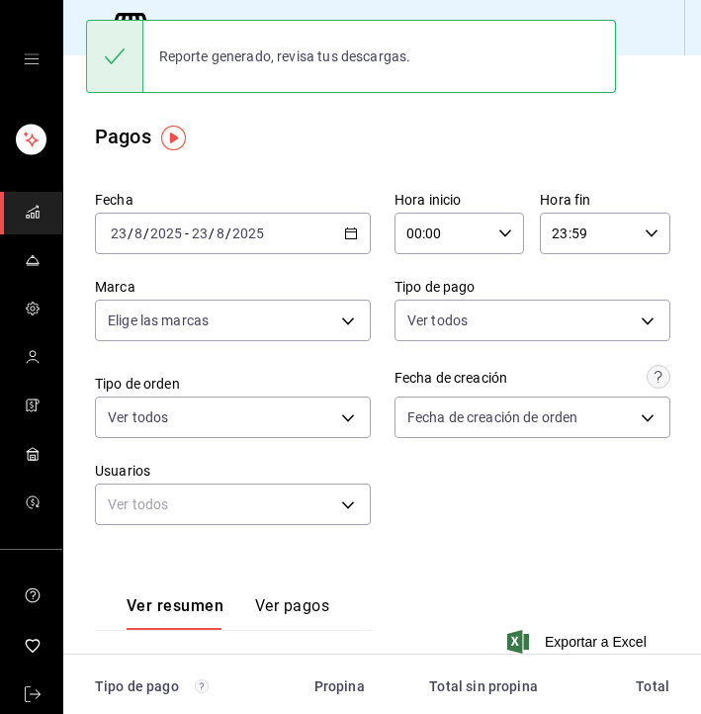
scroll to position [0, 0]
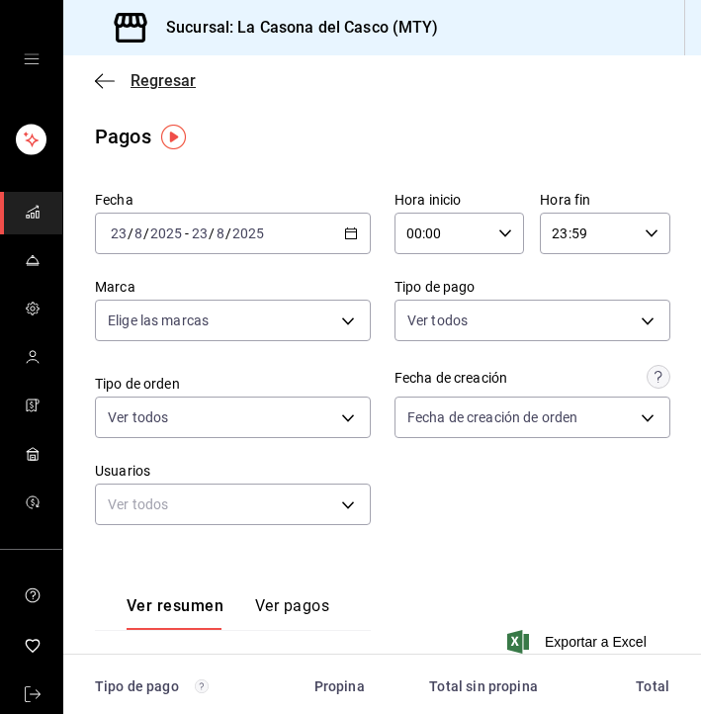
click at [114, 79] on icon "button" at bounding box center [105, 81] width 20 height 18
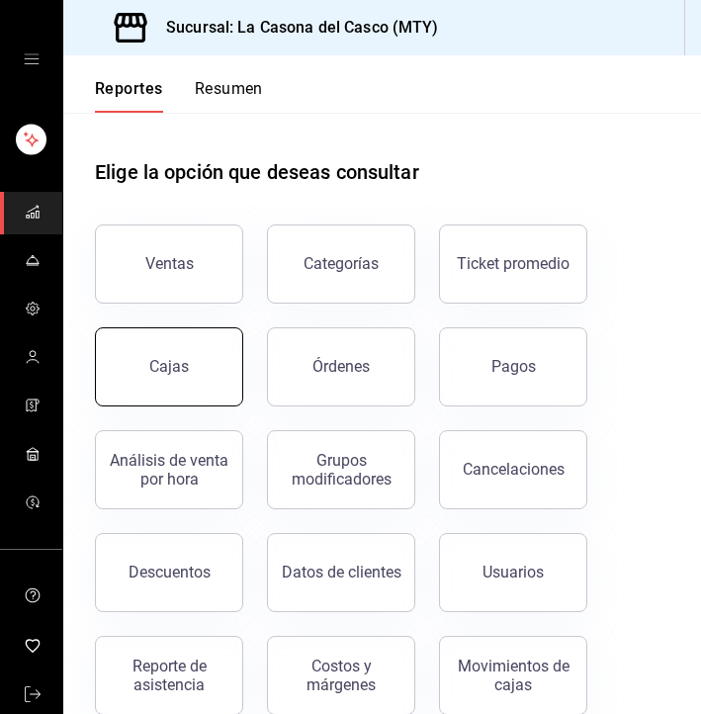
click at [203, 375] on button "Cajas" at bounding box center [169, 366] width 148 height 79
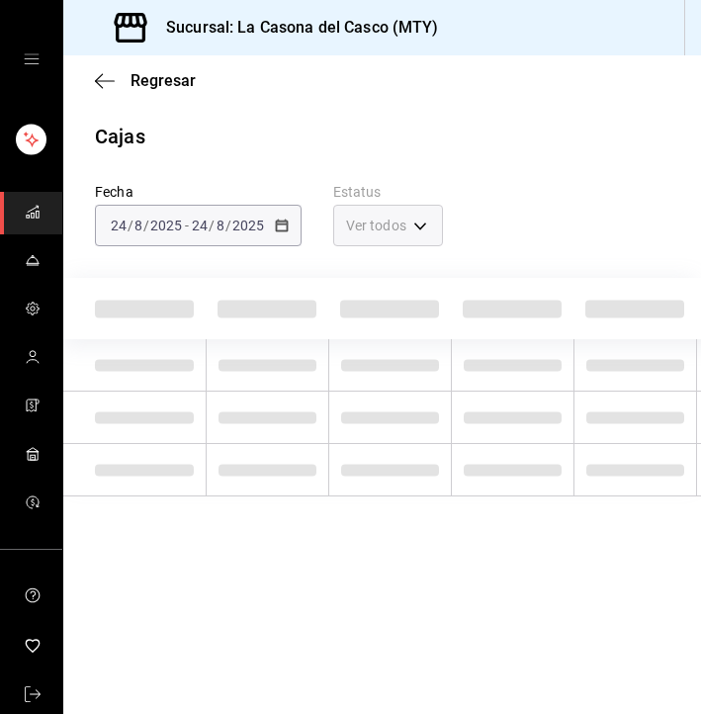
click at [227, 229] on span "/" at bounding box center [228, 225] width 6 height 16
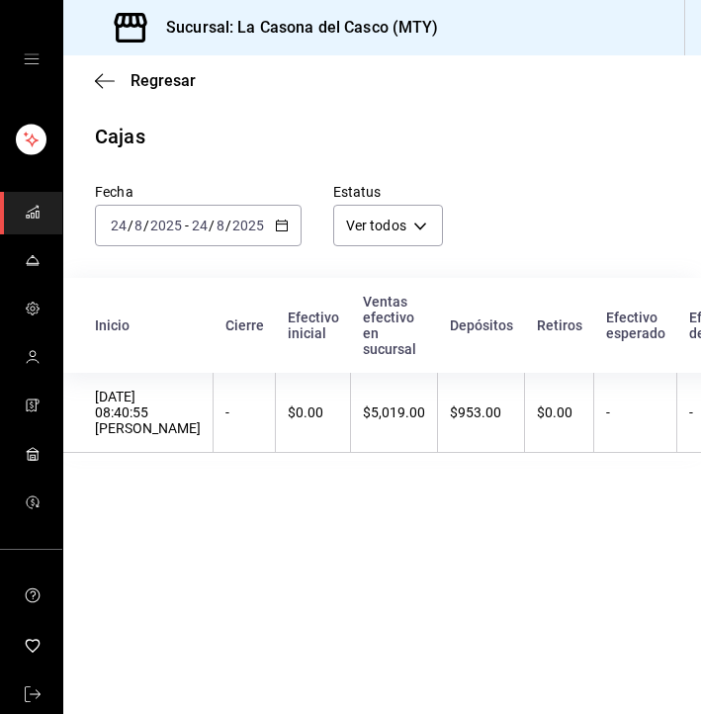
click at [201, 241] on div "[DATE] [DATE] - [DATE] [DATE]" at bounding box center [198, 226] width 207 height 42
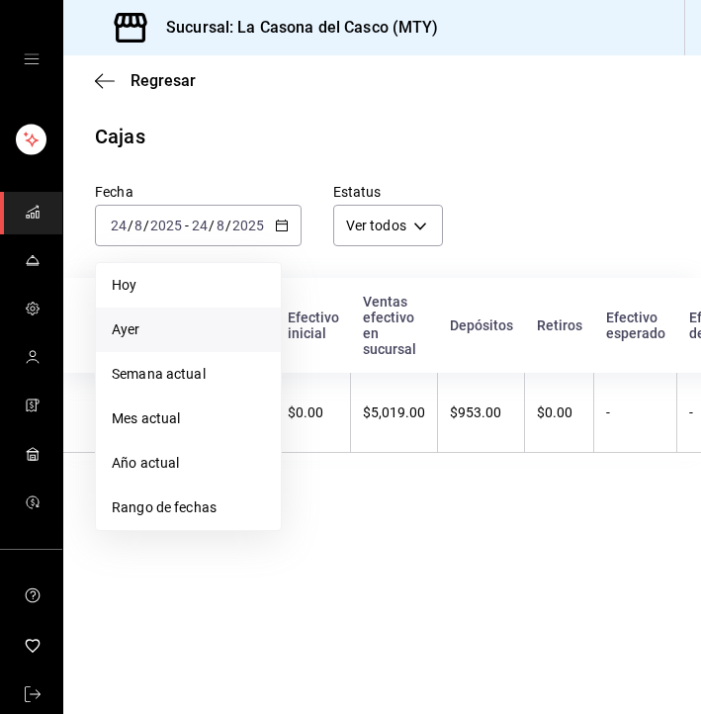
click at [153, 329] on span "Ayer" at bounding box center [188, 329] width 153 height 21
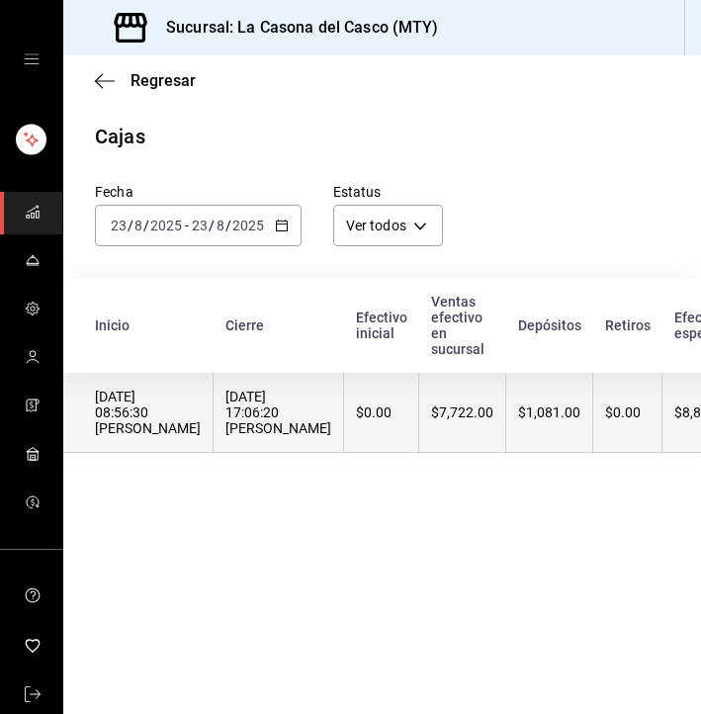
click at [330, 439] on th "[DATE] 17:06:20 [PERSON_NAME]" at bounding box center [278, 413] width 130 height 80
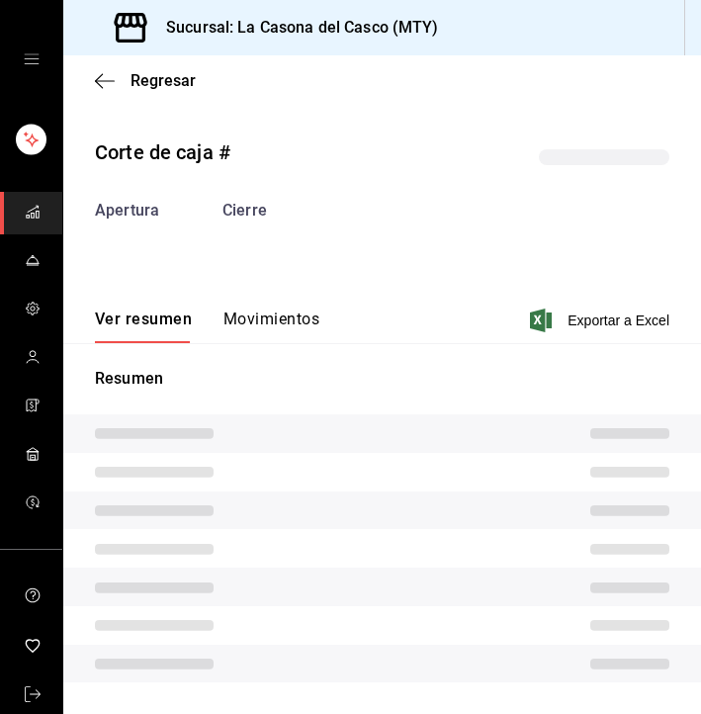
click at [253, 322] on button "Movimientos" at bounding box center [271, 326] width 96 height 34
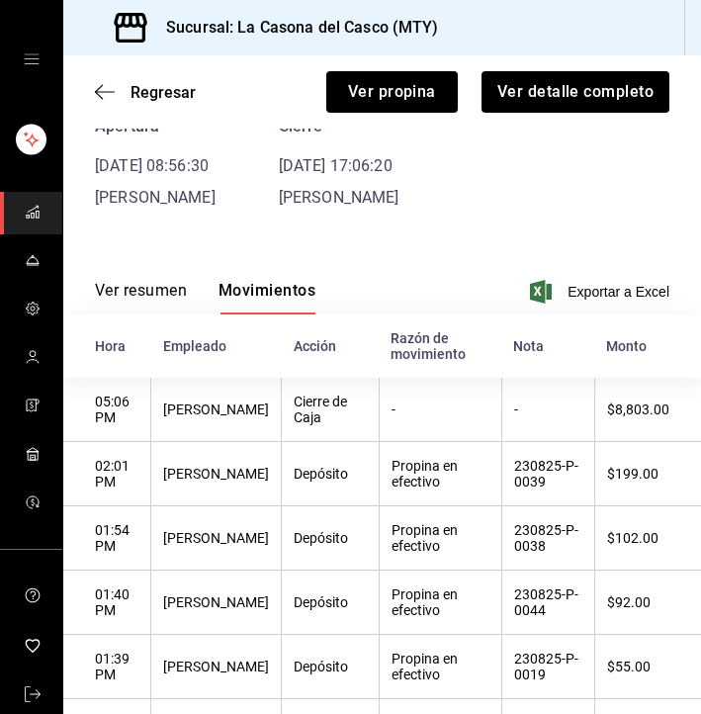
scroll to position [108, 0]
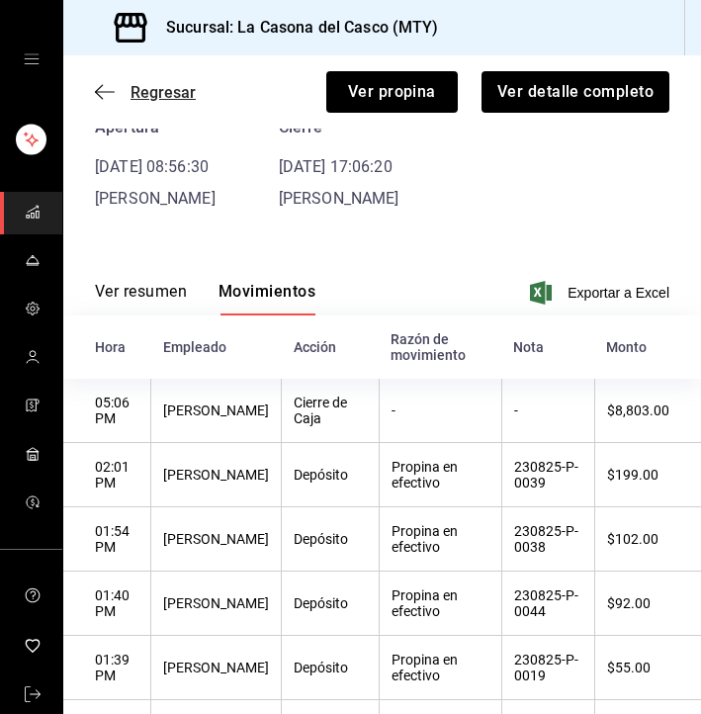
click at [108, 92] on icon "button" at bounding box center [105, 91] width 20 height 1
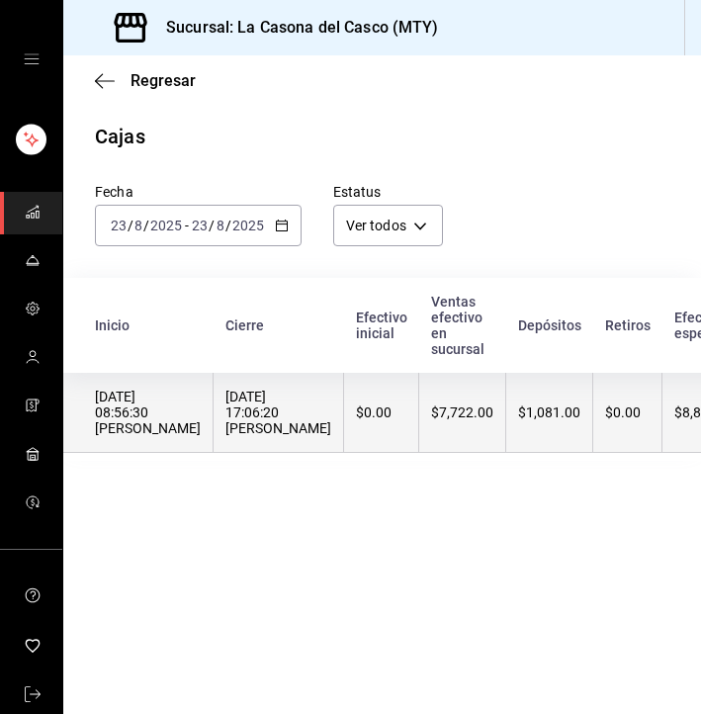
click at [488, 402] on th "$7,722.00" at bounding box center [462, 413] width 87 height 80
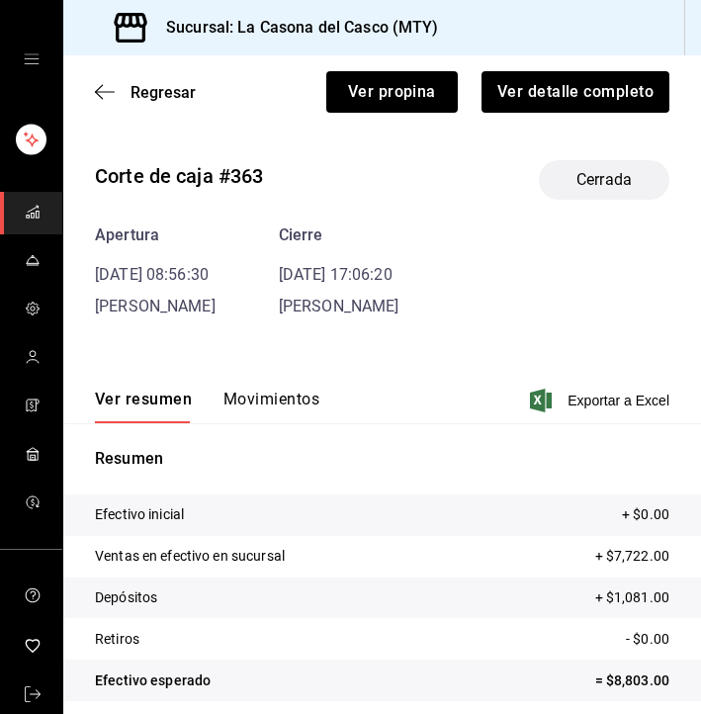
click at [275, 390] on button "Movimientos" at bounding box center [271, 406] width 96 height 34
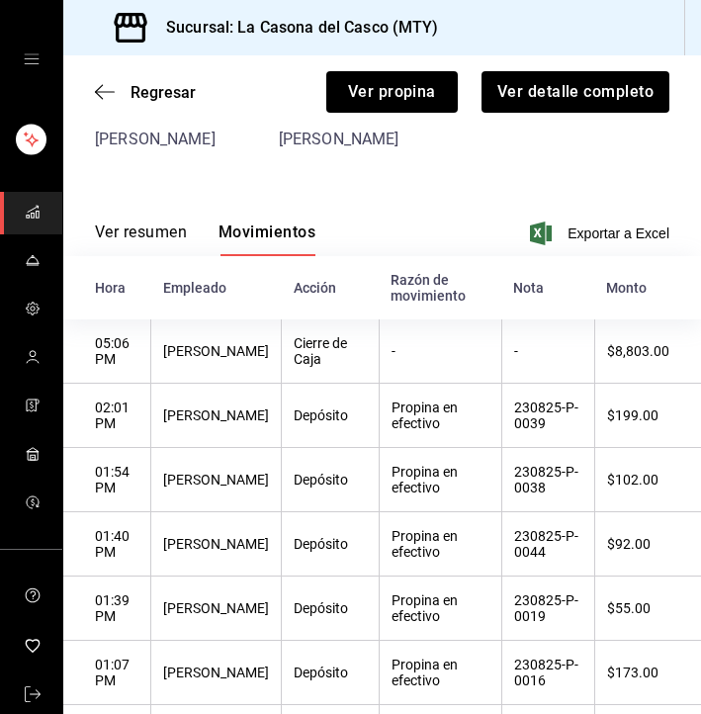
scroll to position [162, 0]
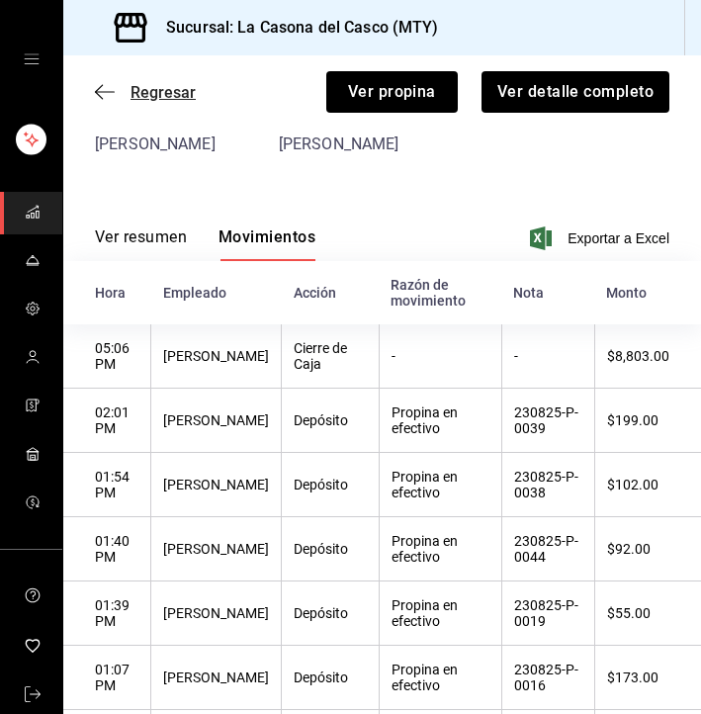
click at [109, 90] on icon "button" at bounding box center [105, 92] width 20 height 18
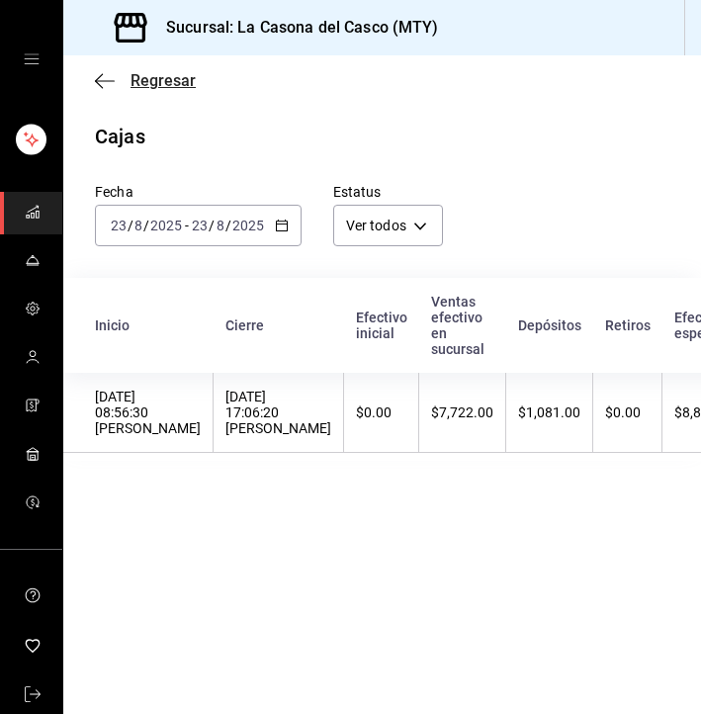
click at [103, 77] on icon "button" at bounding box center [105, 81] width 20 height 18
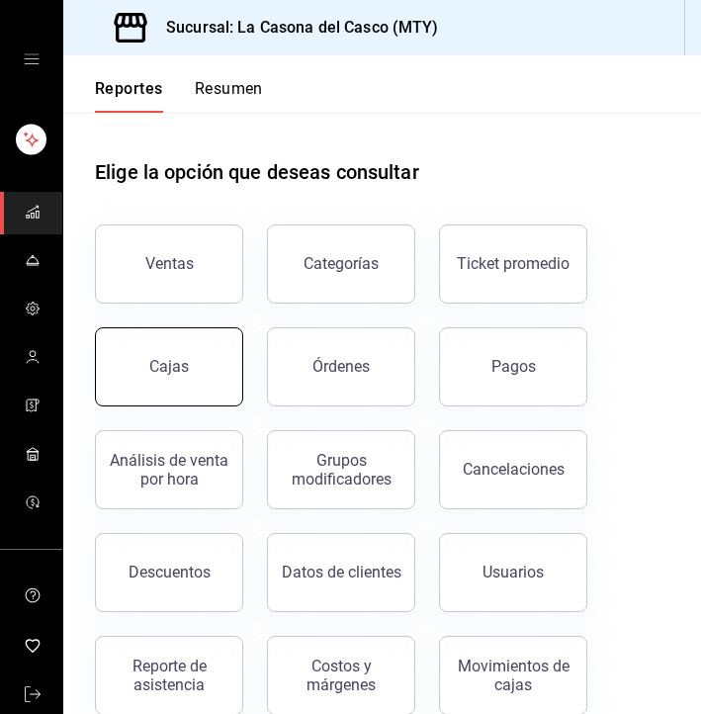
click at [170, 388] on button "Cajas" at bounding box center [169, 366] width 148 height 79
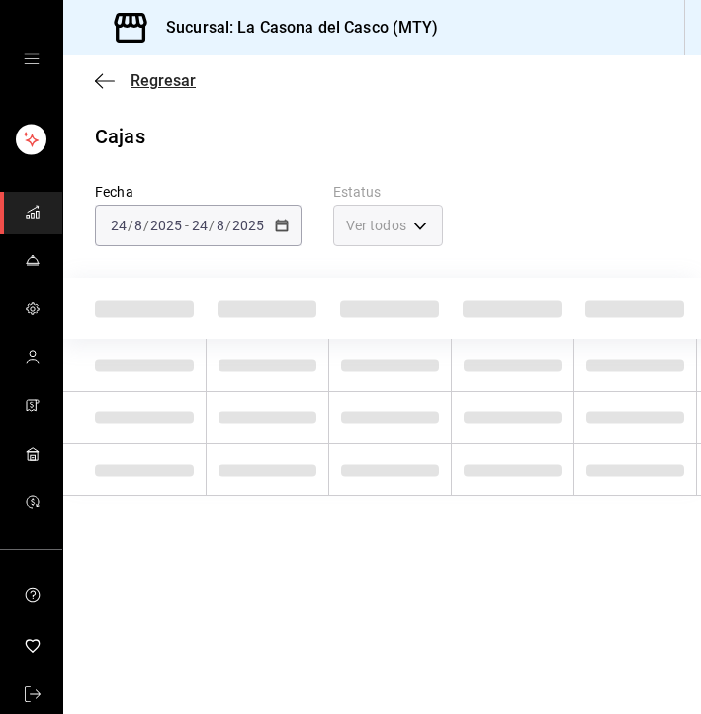
click at [128, 78] on span "Regresar" at bounding box center [145, 80] width 101 height 19
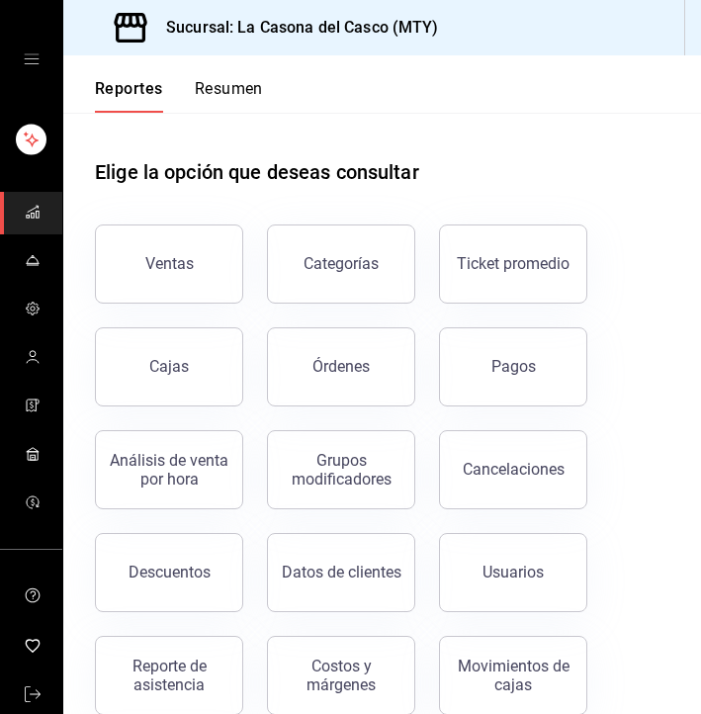
click at [222, 86] on button "Resumen" at bounding box center [229, 96] width 68 height 34
click at [222, 86] on html "Sucursal: La Casona [PERSON_NAME] (MTY) Reportes Resumen Elige la opción que de…" at bounding box center [350, 357] width 701 height 714
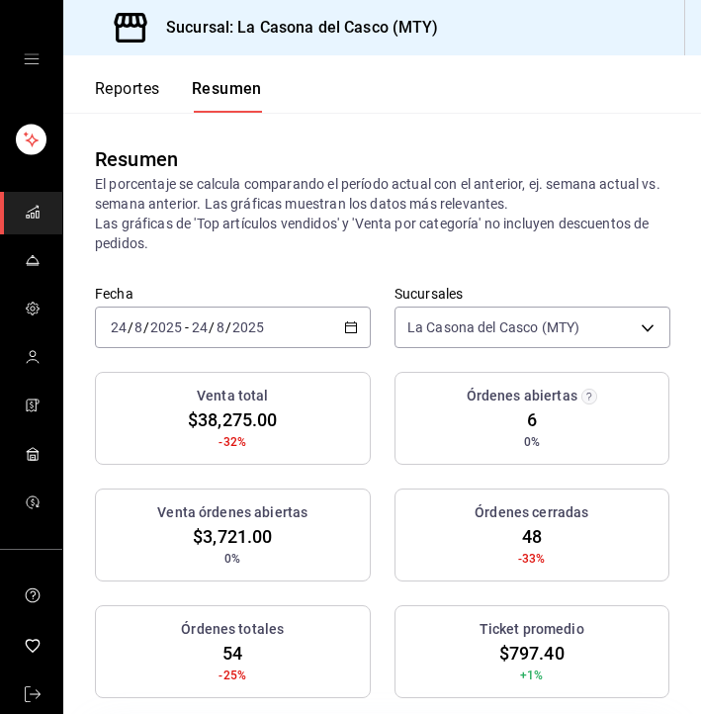
click at [121, 85] on button "Reportes" at bounding box center [127, 96] width 65 height 34
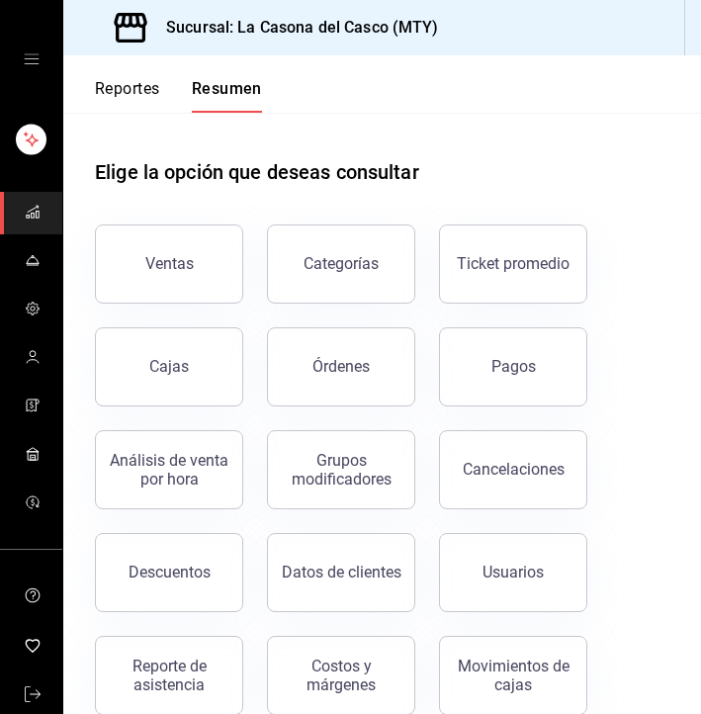
click at [121, 85] on button "Reportes" at bounding box center [127, 96] width 65 height 34
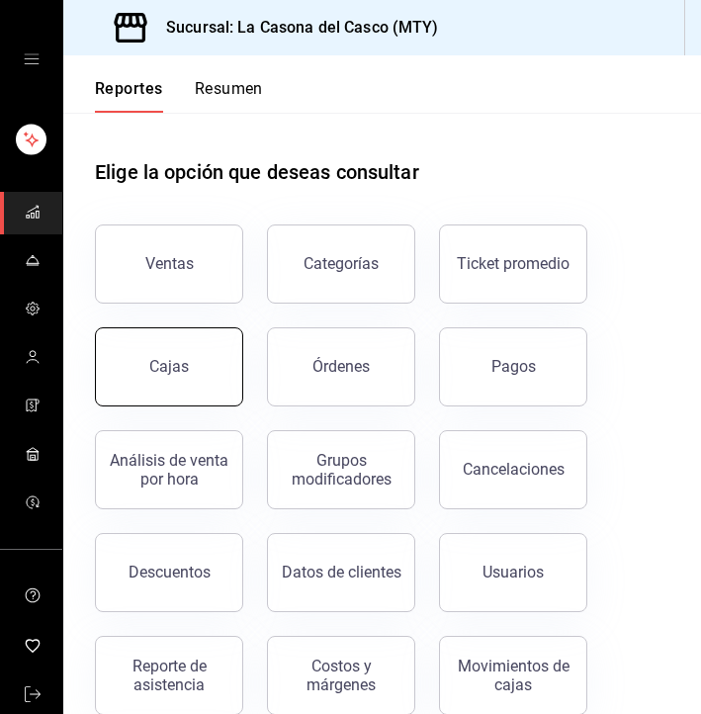
click at [211, 376] on button "Cajas" at bounding box center [169, 366] width 148 height 79
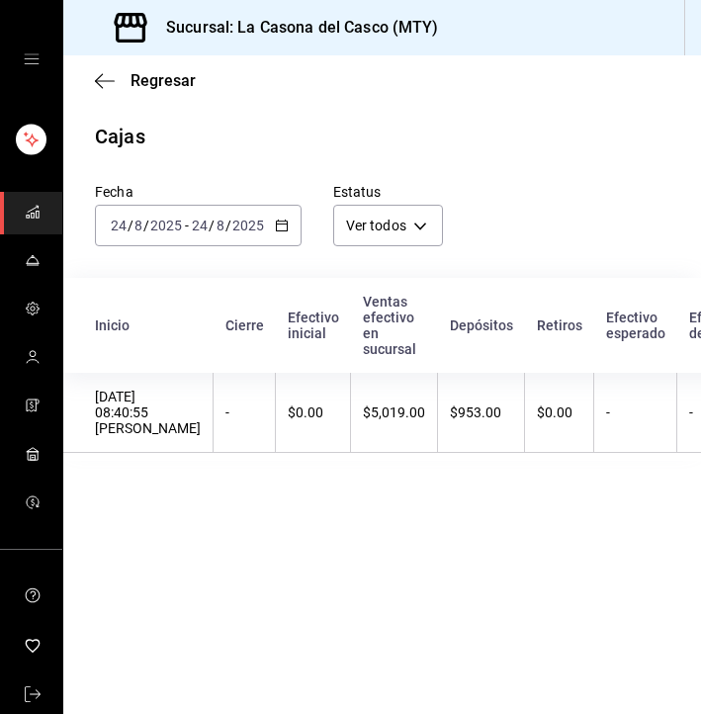
click at [162, 244] on div "[DATE] [DATE] - [DATE] [DATE]" at bounding box center [198, 226] width 207 height 42
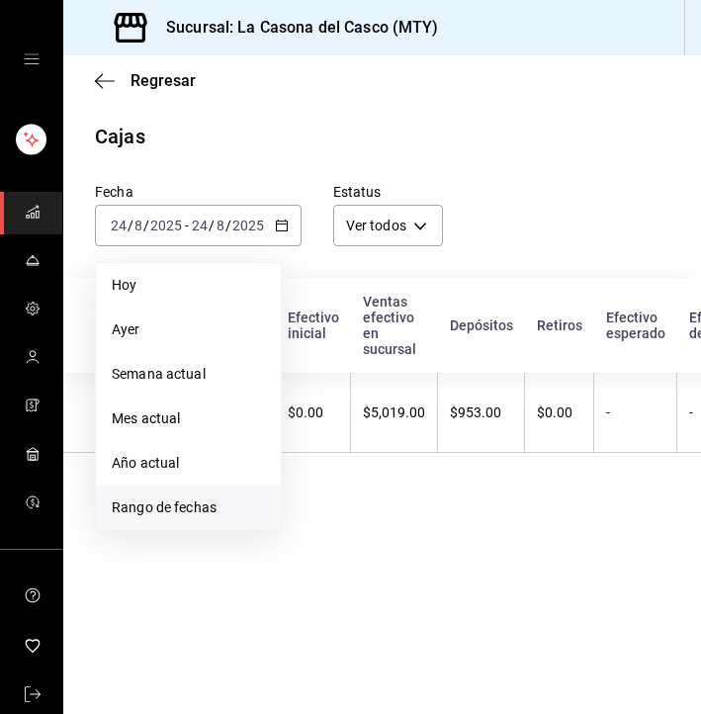
click at [157, 512] on span "Rango de fechas" at bounding box center [188, 507] width 153 height 21
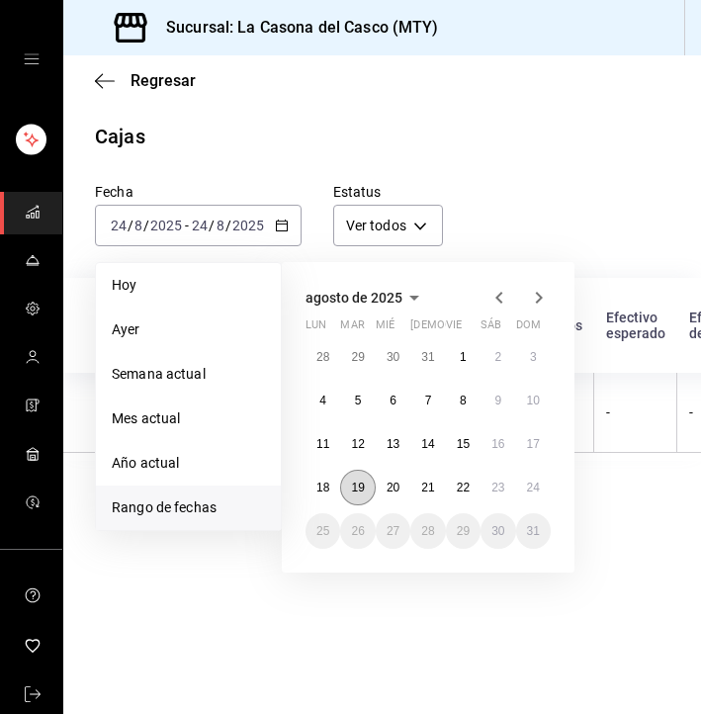
click at [355, 485] on abbr "19" at bounding box center [357, 487] width 13 height 14
click at [524, 483] on button "24" at bounding box center [533, 487] width 35 height 36
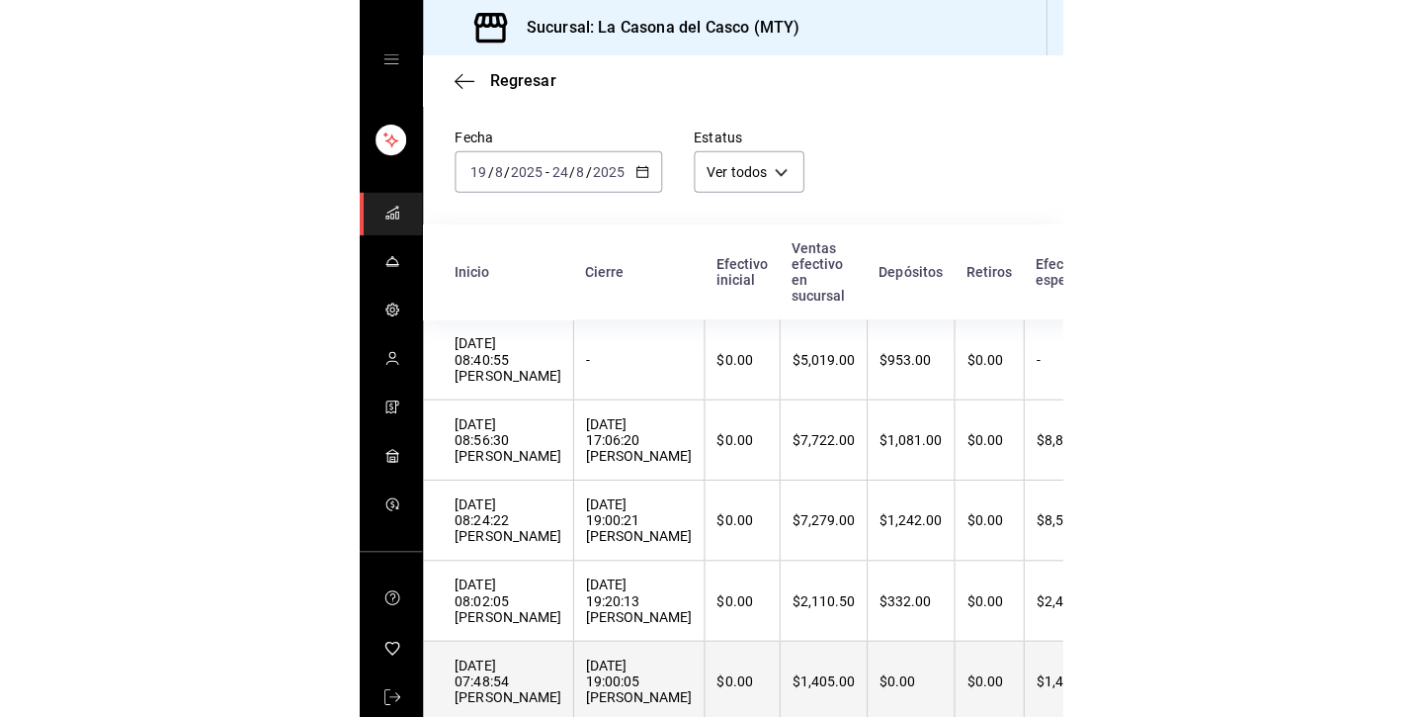
scroll to position [46, 0]
